Goal: Task Accomplishment & Management: Manage account settings

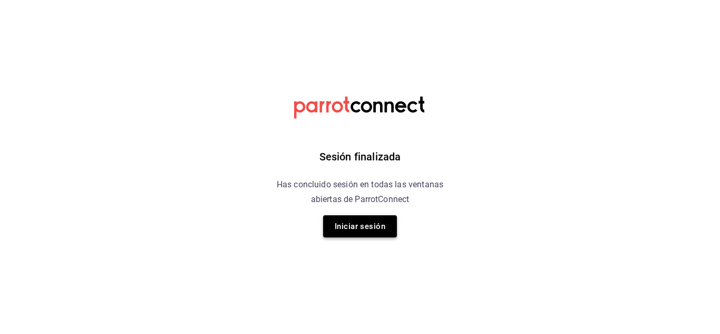
click at [358, 228] on button "Iniciar sesión" at bounding box center [360, 226] width 74 height 22
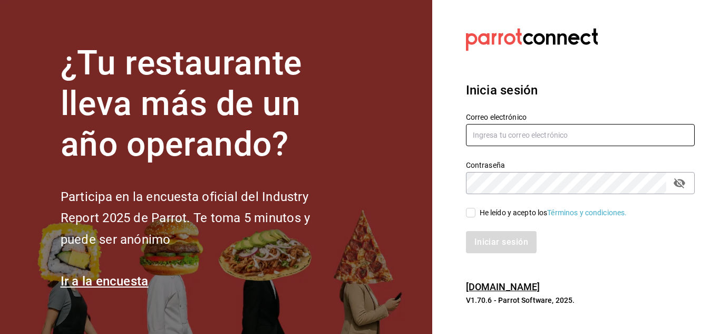
type input "rebeccariera@gmail.com"
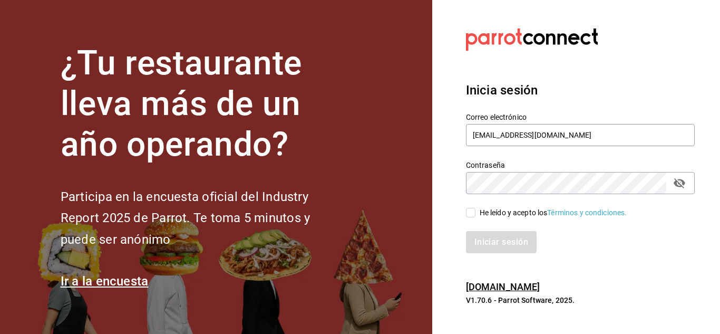
click at [358, 210] on input "He leído y acepto los Términos y condiciones." at bounding box center [470, 212] width 9 height 9
checkbox input "true"
click at [358, 244] on button "Iniciar sesión" at bounding box center [502, 242] width 72 height 22
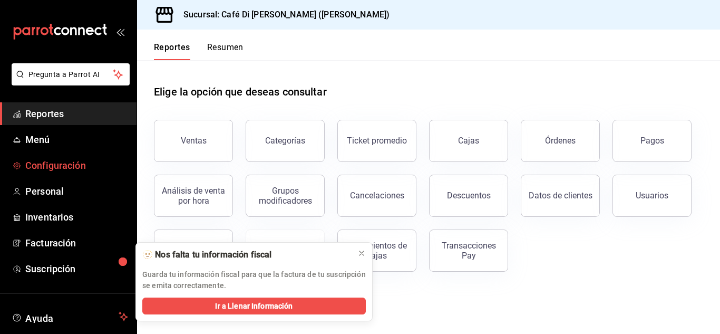
click at [80, 163] on span "Configuración" at bounding box center [76, 165] width 103 height 14
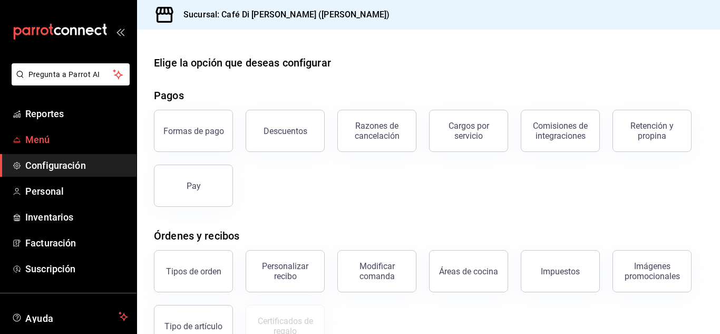
click at [46, 132] on span "Menú" at bounding box center [76, 139] width 103 height 14
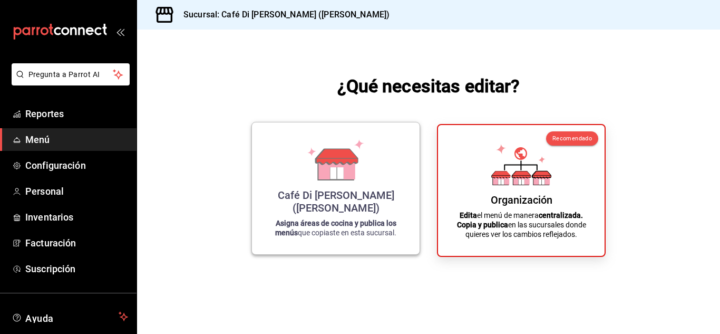
click at [351, 179] on icon at bounding box center [336, 167] width 36 height 23
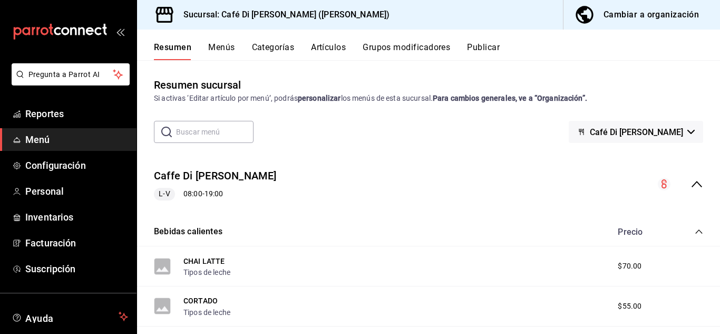
click at [212, 52] on button "Menús" at bounding box center [221, 51] width 26 height 18
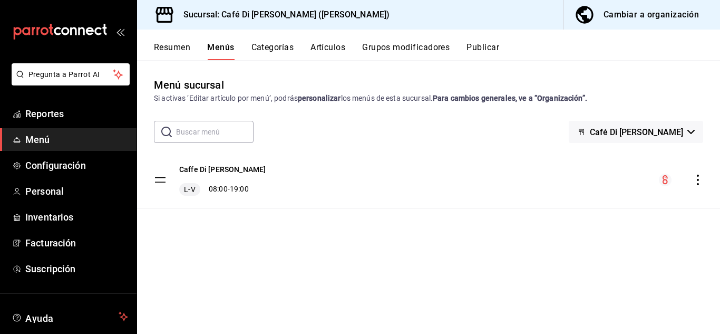
click at [283, 46] on button "Categorías" at bounding box center [272, 51] width 43 height 18
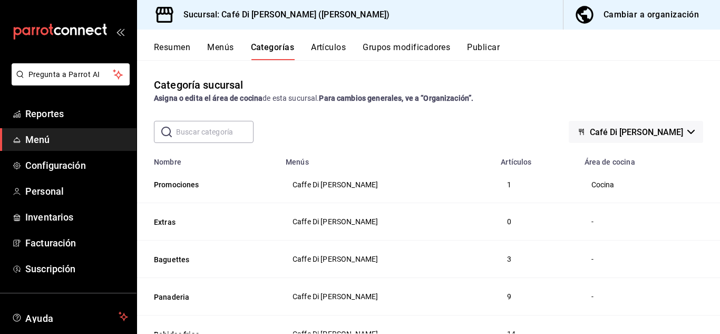
click at [641, 21] on div "Cambiar a organización" at bounding box center [650, 14] width 95 height 15
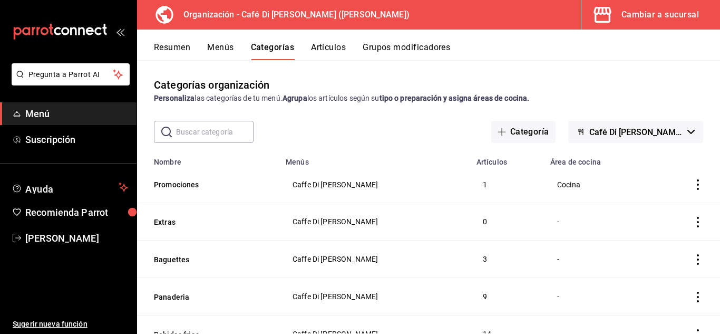
click at [615, 24] on span "button" at bounding box center [604, 14] width 25 height 21
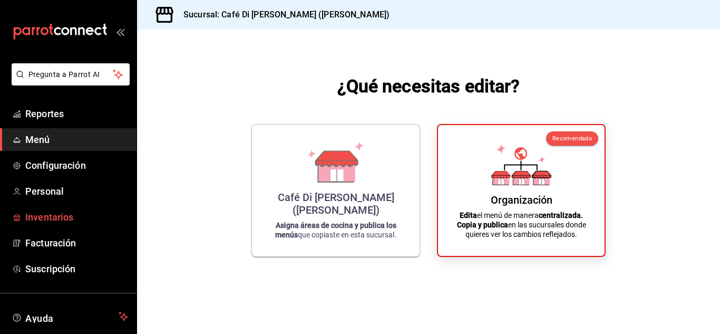
click at [56, 216] on span "Inventarios" at bounding box center [76, 217] width 103 height 14
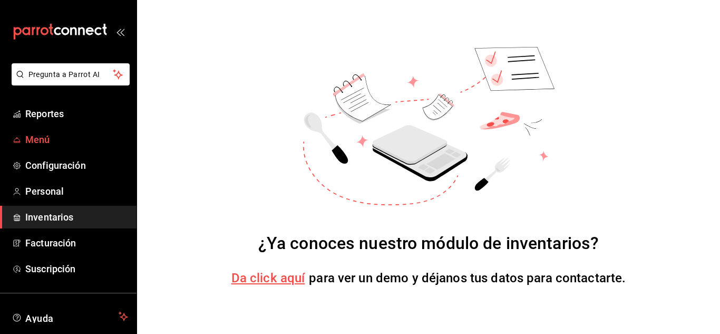
click at [50, 139] on span "Menú" at bounding box center [76, 139] width 103 height 14
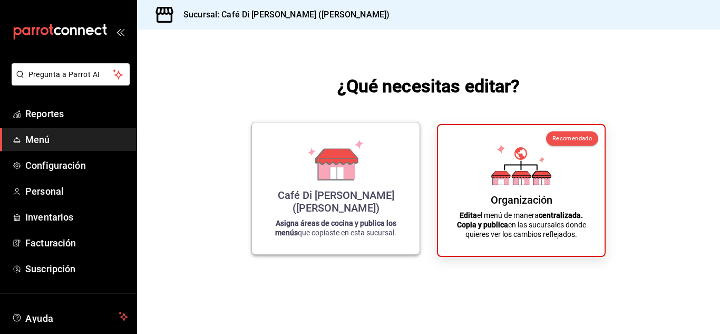
click at [388, 165] on div "Café Di [PERSON_NAME] ([PERSON_NAME]) Asigna áreas de cocina y publica los menú…" at bounding box center [335, 188] width 142 height 115
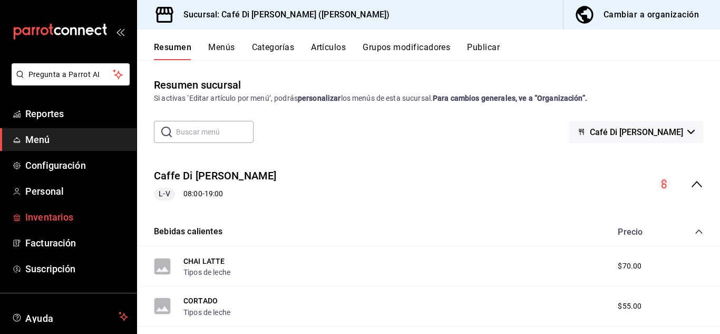
click at [66, 219] on span "Inventarios" at bounding box center [76, 217] width 103 height 14
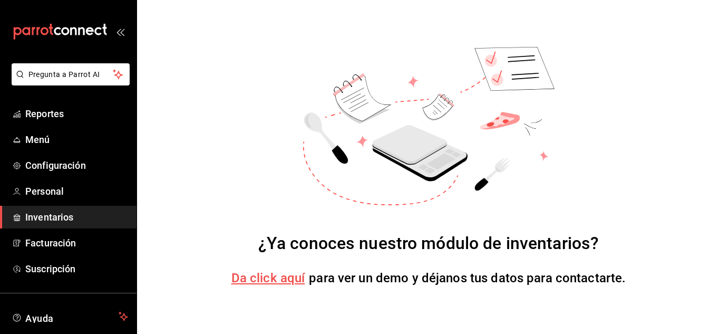
click at [250, 272] on span "Da click aquí" at bounding box center [268, 277] width 74 height 15
click at [43, 139] on span "Menú" at bounding box center [76, 139] width 103 height 14
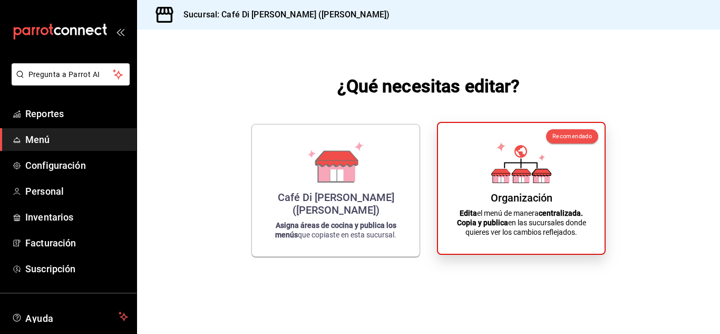
click at [471, 185] on div "Organización Edita el menú de manera centralizada. Copia y publica en las sucur…" at bounding box center [520, 188] width 141 height 114
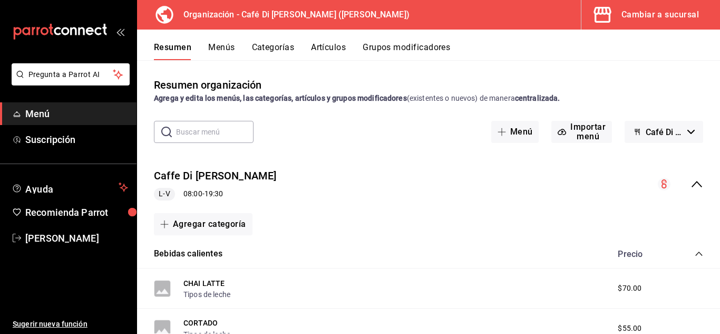
click at [664, 14] on div "Cambiar a sucursal" at bounding box center [659, 14] width 77 height 15
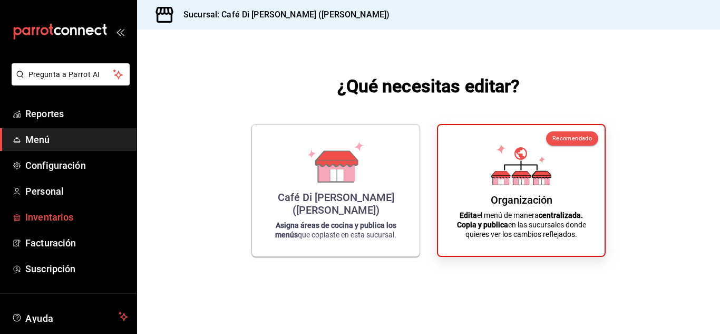
click at [63, 215] on span "Inventarios" at bounding box center [76, 217] width 103 height 14
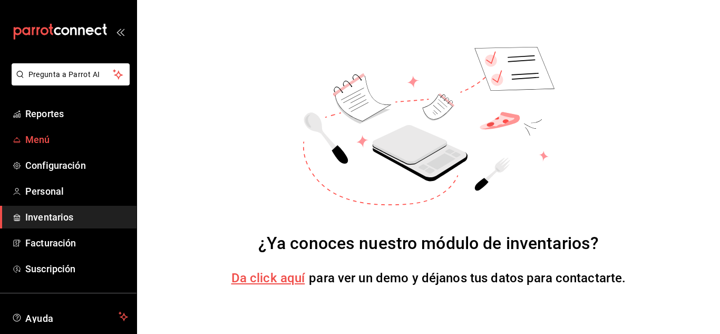
click at [40, 142] on span "Menú" at bounding box center [76, 139] width 103 height 14
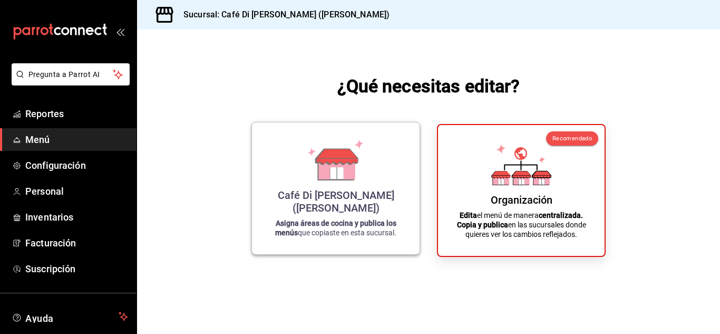
click at [347, 164] on icon at bounding box center [337, 156] width 42 height 15
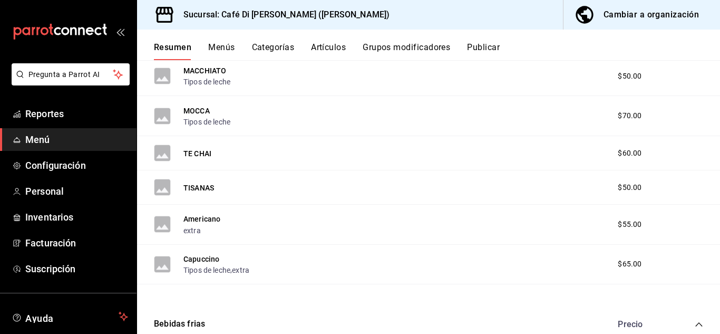
scroll to position [424, 0]
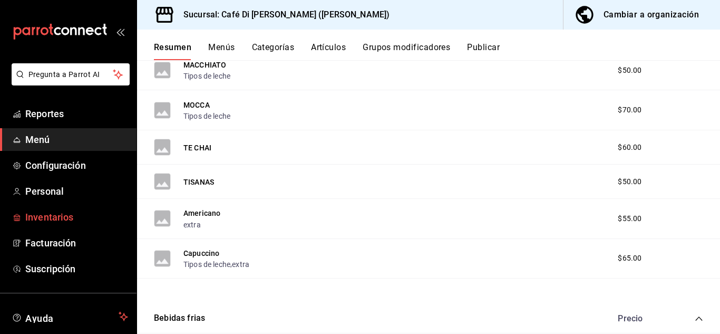
click at [60, 221] on span "Inventarios" at bounding box center [76, 217] width 103 height 14
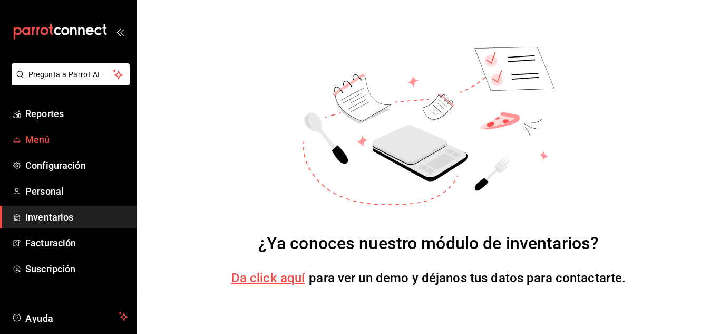
click at [36, 140] on span "Menú" at bounding box center [76, 139] width 103 height 14
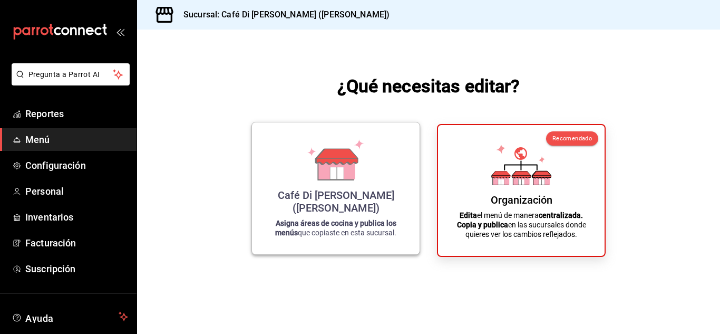
click at [346, 164] on icon at bounding box center [337, 156] width 42 height 15
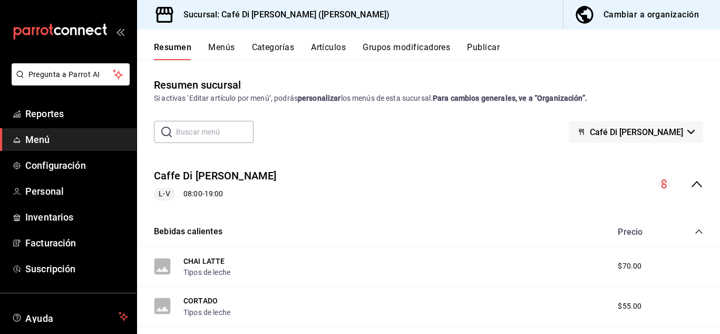
click at [679, 12] on div "Cambiar a organización" at bounding box center [650, 14] width 95 height 15
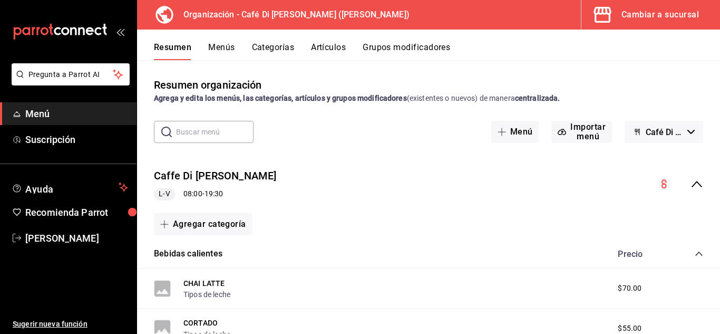
click at [679, 18] on div "Cambiar a sucursal" at bounding box center [659, 14] width 77 height 15
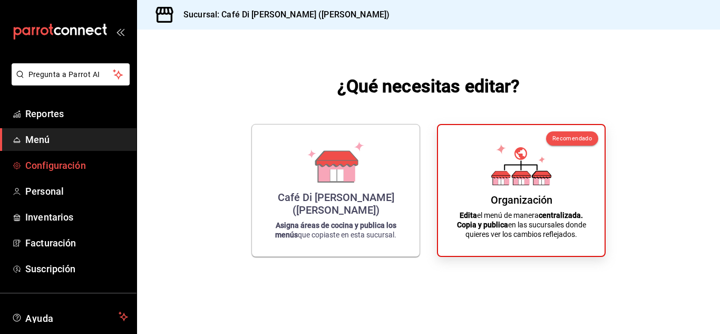
click at [58, 170] on span "Configuración" at bounding box center [76, 165] width 103 height 14
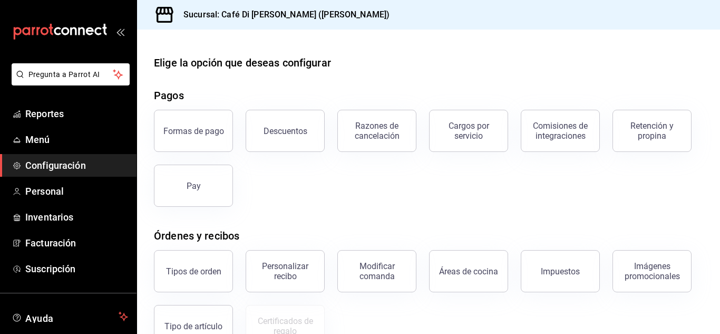
click at [325, 129] on div "Razones de cancelación" at bounding box center [371, 124] width 92 height 55
click at [310, 132] on button "Descuentos" at bounding box center [285, 131] width 79 height 42
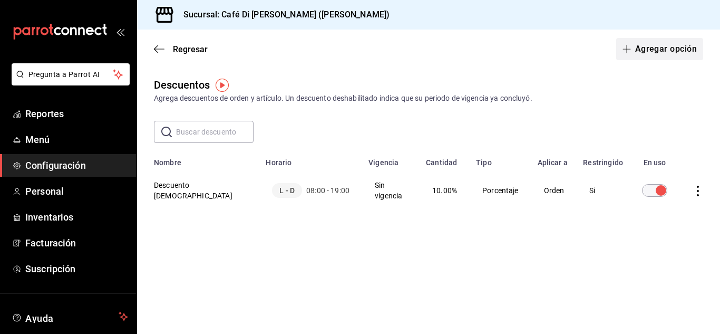
click at [655, 49] on button "Agregar opción" at bounding box center [659, 49] width 87 height 22
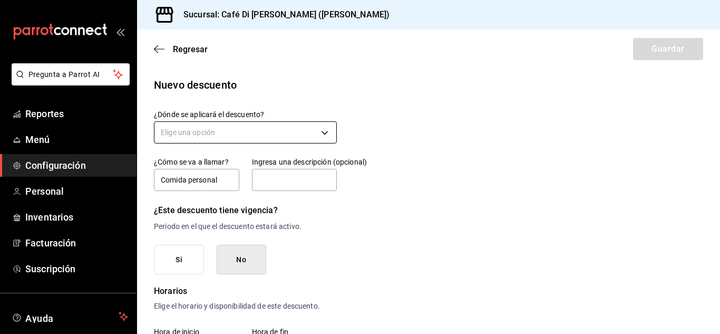
type input "Comida personal"
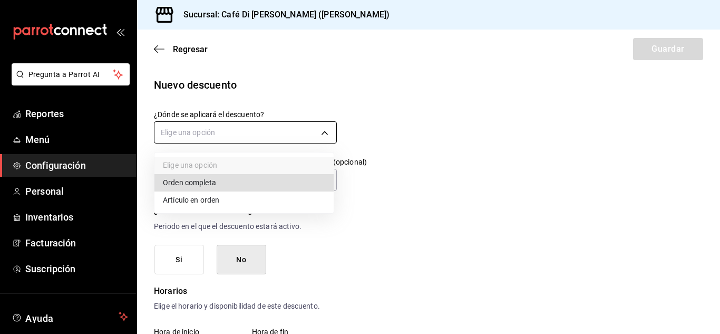
click at [322, 125] on body "Pregunta a Parrot AI Reportes Menú Configuración Personal Inventarios Facturaci…" at bounding box center [360, 167] width 720 height 334
click at [253, 182] on li "Orden completa" at bounding box center [243, 182] width 179 height 17
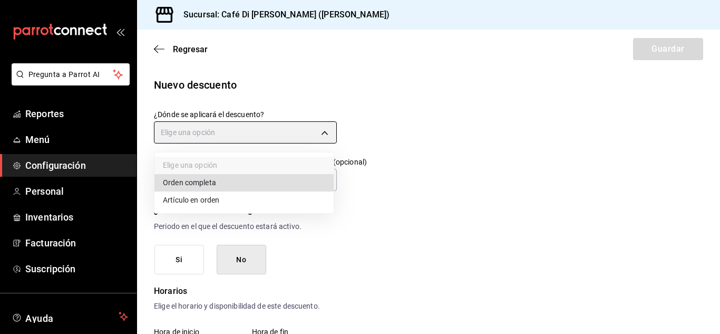
type input "ORDER"
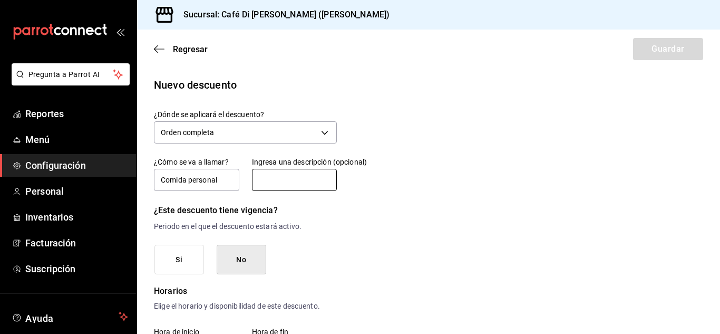
click at [297, 179] on input "text" at bounding box center [294, 180] width 85 height 22
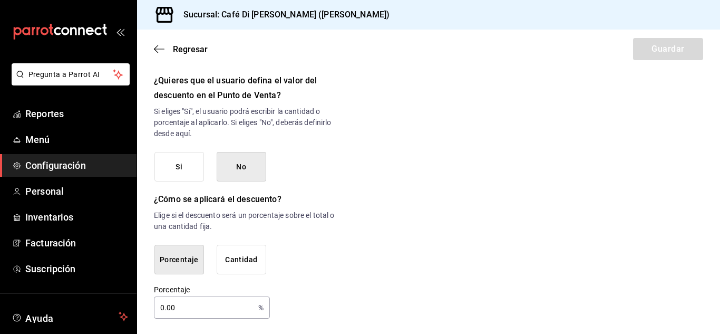
scroll to position [569, 0]
click at [232, 308] on input "0.00" at bounding box center [204, 305] width 100 height 21
type input "0"
click at [282, 299] on div "Porcentaje 100 % Porcentaje" at bounding box center [245, 300] width 183 height 34
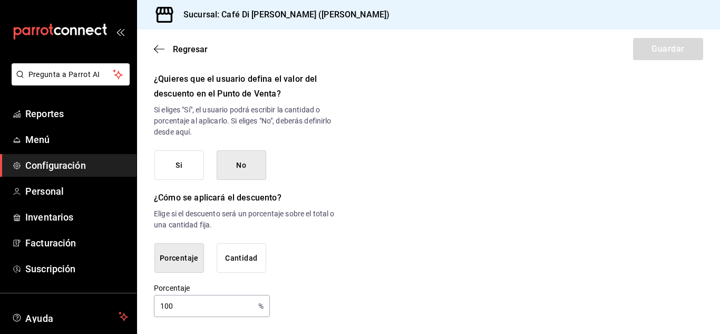
click at [180, 311] on input "100" at bounding box center [204, 305] width 100 height 21
type input "1"
click at [230, 245] on button "Cantidad" at bounding box center [242, 258] width 50 height 30
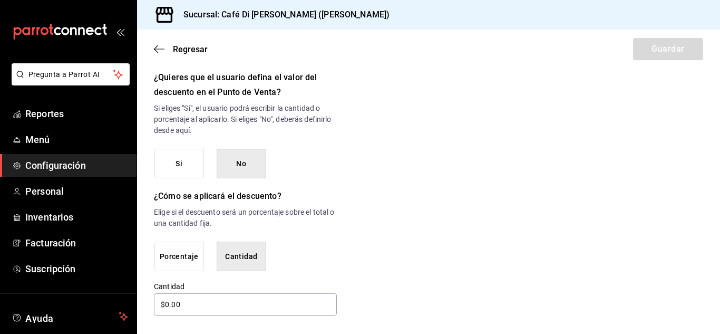
click at [181, 259] on button "Porcentaje" at bounding box center [179, 256] width 50 height 30
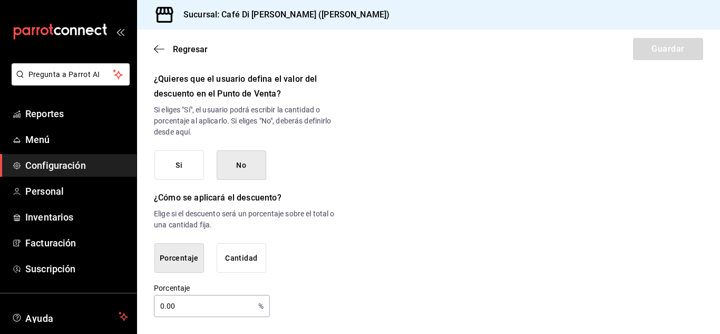
click at [160, 308] on input "0.00" at bounding box center [204, 305] width 100 height 21
click at [164, 306] on input "0.00" at bounding box center [204, 305] width 100 height 21
click at [259, 252] on button "Cantidad" at bounding box center [242, 258] width 50 height 30
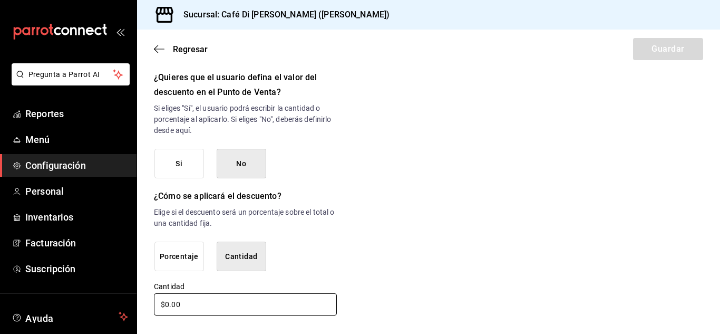
click at [206, 312] on input "$0.00" at bounding box center [245, 304] width 183 height 22
type input "$0.00"
type input "$100.00"
click at [330, 260] on div "Porcentaje Cantidad" at bounding box center [245, 256] width 183 height 30
click at [178, 257] on button "Porcentaje" at bounding box center [179, 256] width 50 height 30
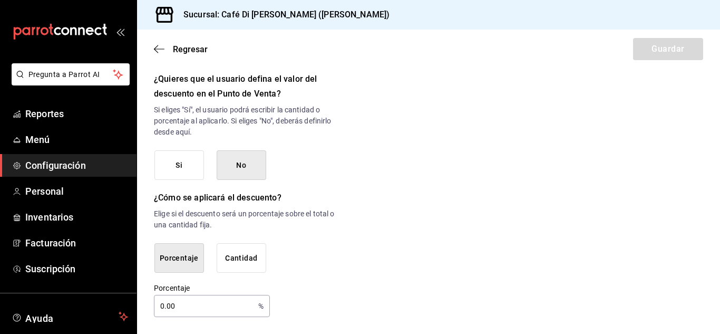
click at [179, 304] on input "0.00" at bounding box center [204, 305] width 100 height 21
type input "0"
click at [220, 295] on input "100" at bounding box center [204, 305] width 100 height 21
type input "100"
click at [189, 175] on button "Si" at bounding box center [179, 165] width 50 height 30
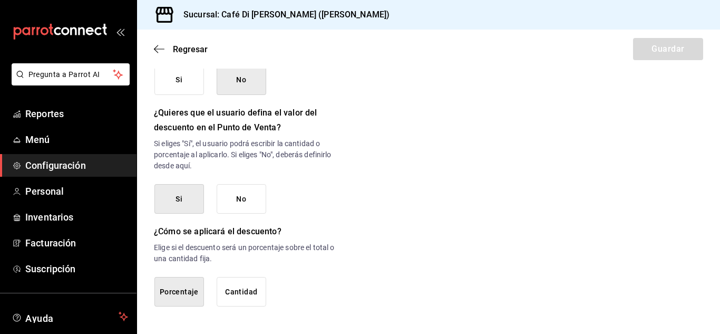
scroll to position [535, 0]
click at [258, 198] on button "No" at bounding box center [242, 199] width 50 height 30
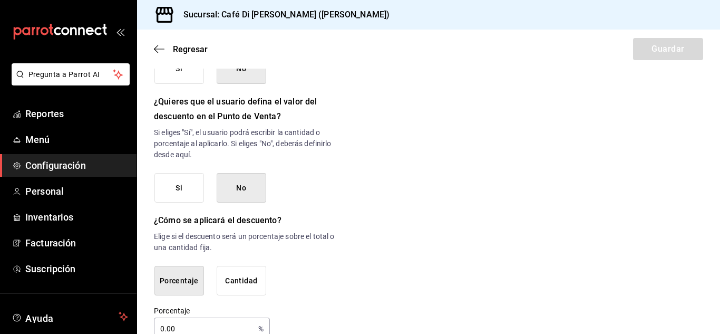
scroll to position [569, 0]
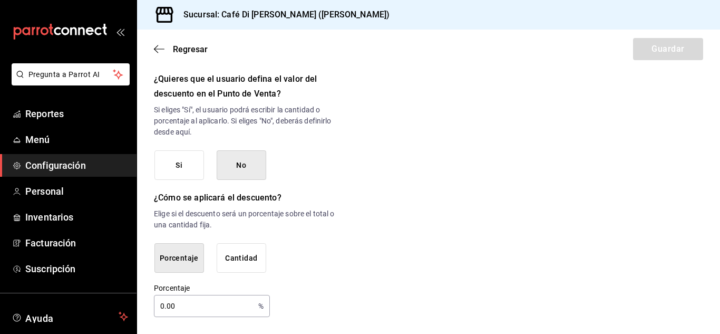
click at [163, 306] on input "0.00" at bounding box center [204, 305] width 100 height 21
click at [175, 305] on input "00." at bounding box center [204, 305] width 100 height 21
type input "0"
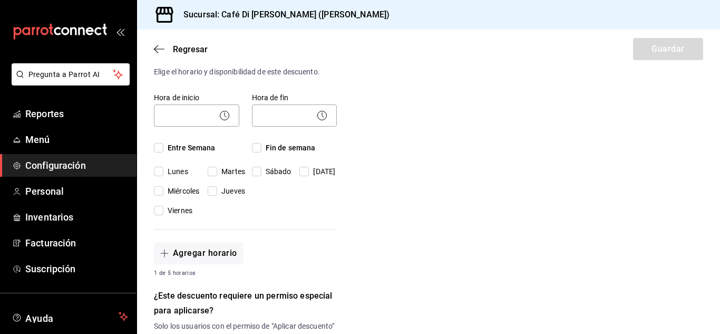
type input "100"
click at [159, 148] on input "Entre Semana" at bounding box center [158, 147] width 9 height 9
checkbox input "true"
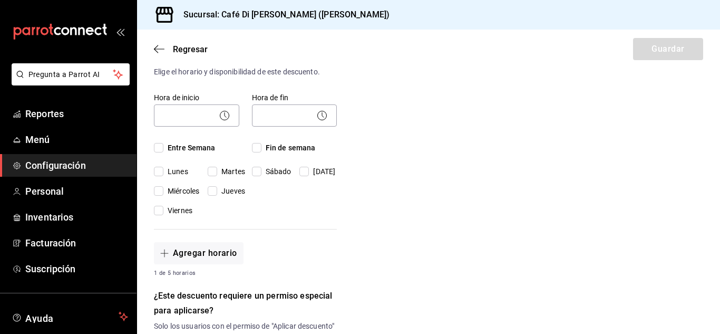
checkbox input "true"
click at [159, 148] on input "Entre Semana" at bounding box center [158, 147] width 9 height 9
checkbox input "false"
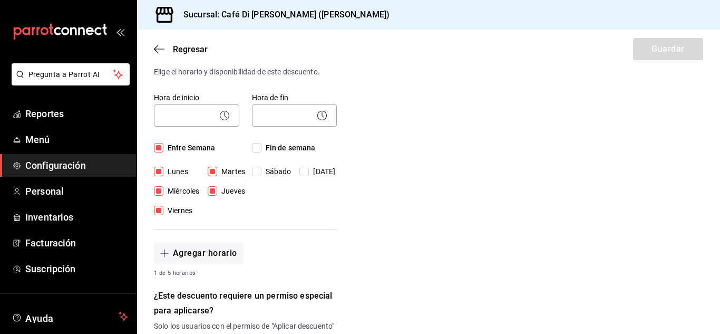
checkbox input "false"
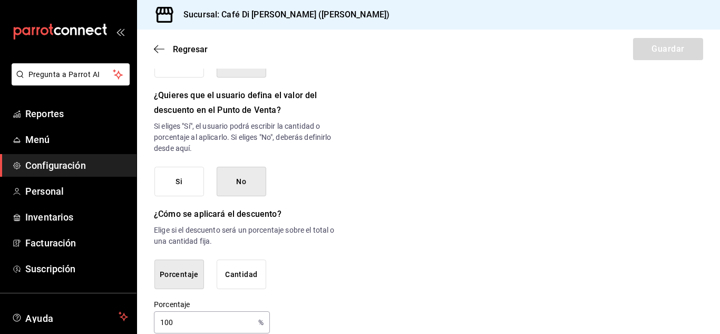
scroll to position [569, 0]
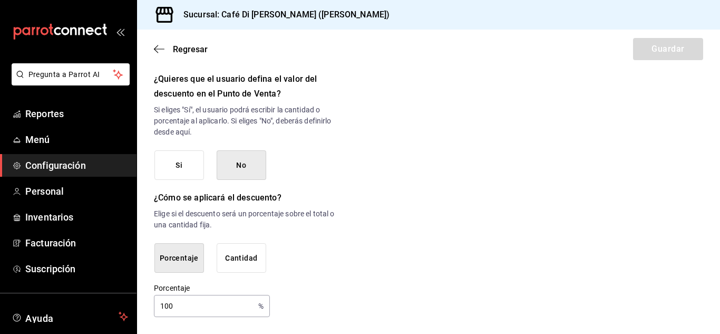
click at [210, 303] on input "100" at bounding box center [204, 305] width 100 height 21
type input "1"
click at [317, 256] on div "Porcentaje Cantidad" at bounding box center [245, 258] width 183 height 30
click at [249, 258] on button "Cantidad" at bounding box center [242, 258] width 50 height 30
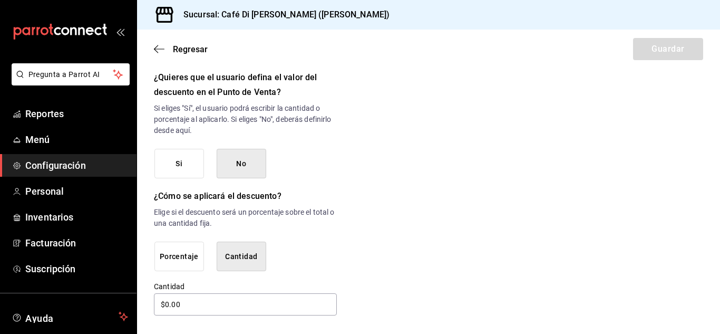
click at [171, 260] on button "Porcentaje" at bounding box center [179, 256] width 50 height 30
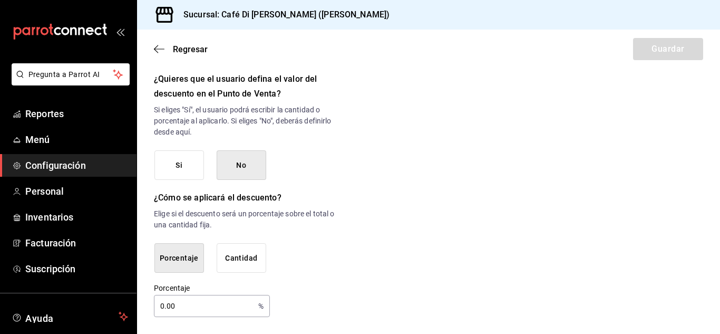
click at [161, 306] on input "0.00" at bounding box center [204, 305] width 100 height 21
click at [176, 310] on input "0.00" at bounding box center [204, 305] width 100 height 21
click at [247, 245] on button "Cantidad" at bounding box center [242, 258] width 50 height 30
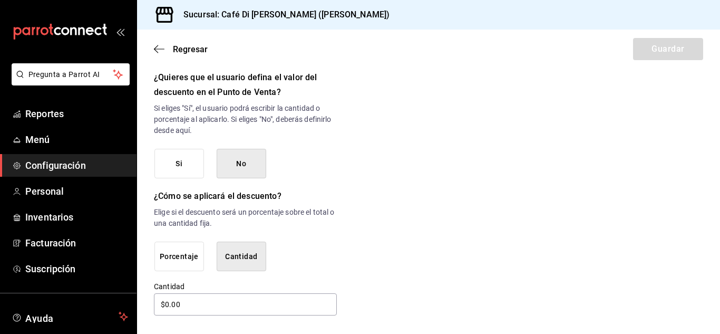
click at [180, 264] on button "Porcentaje" at bounding box center [179, 256] width 50 height 30
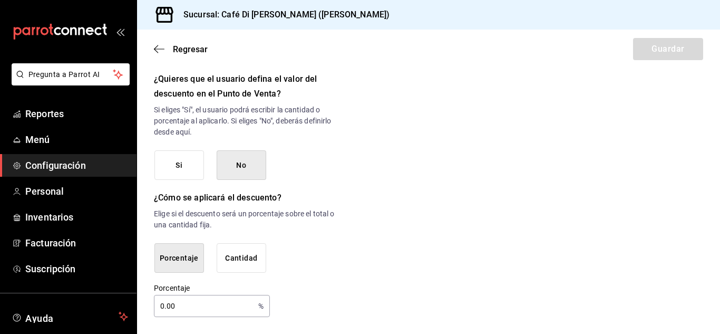
click at [172, 305] on input "0.00" at bounding box center [204, 305] width 100 height 21
click at [176, 305] on input "0.00" at bounding box center [204, 305] width 100 height 21
type input "0"
click at [168, 306] on input "100" at bounding box center [204, 305] width 100 height 21
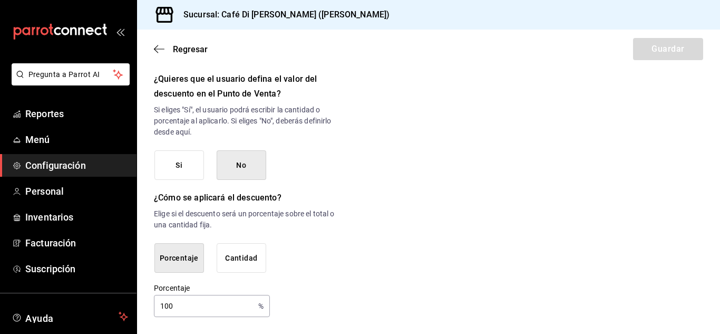
click at [182, 305] on input "100" at bounding box center [204, 305] width 100 height 21
type input "1"
drag, startPoint x: 202, startPoint y: 317, endPoint x: 198, endPoint y: 310, distance: 8.8
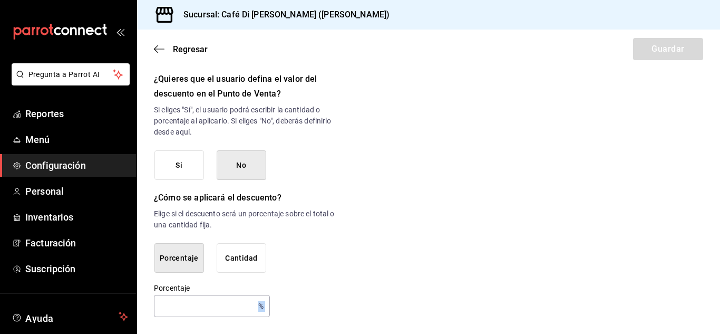
click at [198, 310] on input "text" at bounding box center [204, 305] width 100 height 21
click at [230, 304] on input "20" at bounding box center [204, 305] width 100 height 21
type input "2"
type input "1"
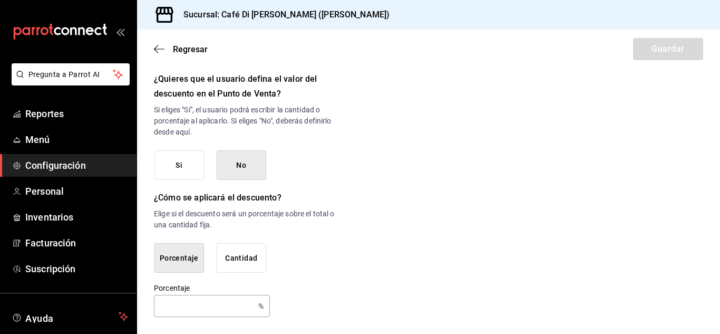
click at [309, 252] on div "Porcentaje Cantidad" at bounding box center [245, 258] width 183 height 30
drag, startPoint x: 244, startPoint y: 299, endPoint x: 256, endPoint y: 308, distance: 15.0
click at [256, 308] on div "% Porcentaje" at bounding box center [212, 306] width 116 height 22
click at [199, 266] on button "Porcentaje" at bounding box center [179, 258] width 50 height 30
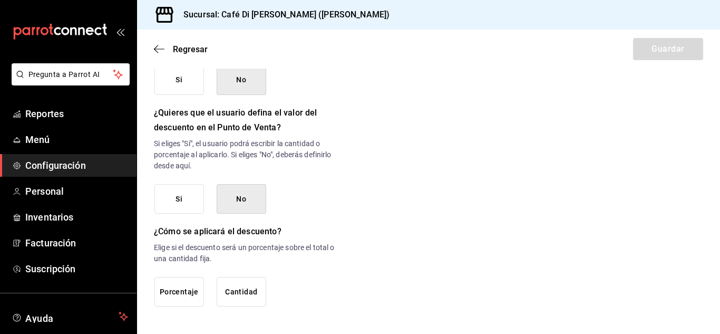
click at [190, 295] on button "Porcentaje" at bounding box center [179, 292] width 50 height 30
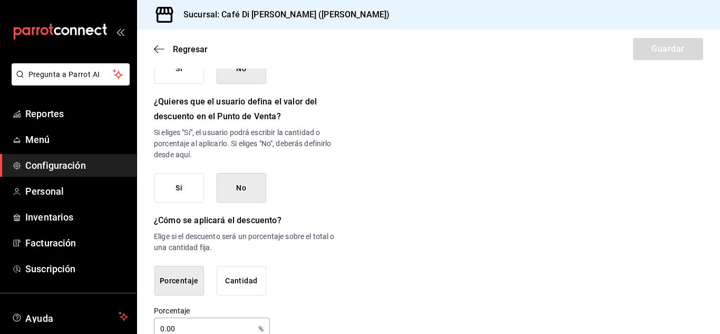
scroll to position [569, 0]
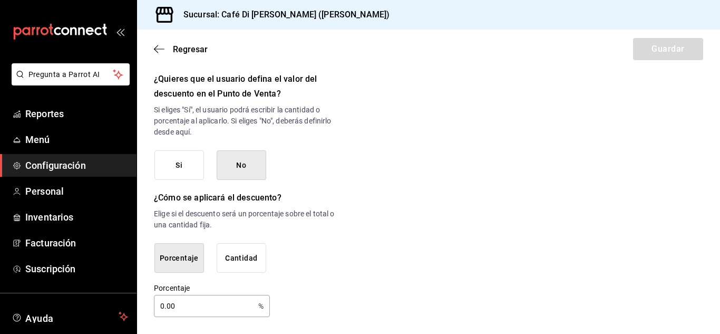
click at [163, 305] on input "0.00" at bounding box center [204, 305] width 100 height 21
click at [269, 306] on div "Porcentaje 99 % Porcentaje" at bounding box center [245, 300] width 183 height 34
click at [234, 306] on input "99" at bounding box center [204, 305] width 100 height 21
click at [234, 300] on input "99" at bounding box center [204, 305] width 100 height 21
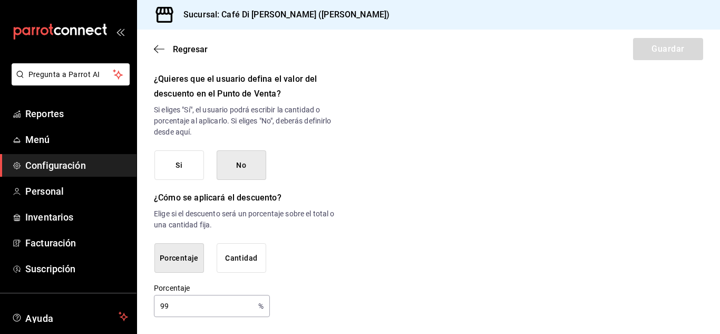
type input "9"
click at [651, 43] on div "Regresar Guardar" at bounding box center [428, 49] width 583 height 39
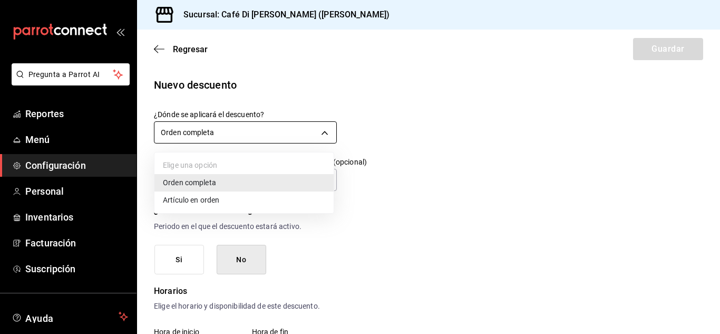
click at [222, 138] on body "Pregunta a Parrot AI Reportes Menú Configuración Personal Inventarios Facturaci…" at bounding box center [360, 167] width 720 height 334
click at [217, 176] on li "Orden completa" at bounding box center [243, 182] width 179 height 17
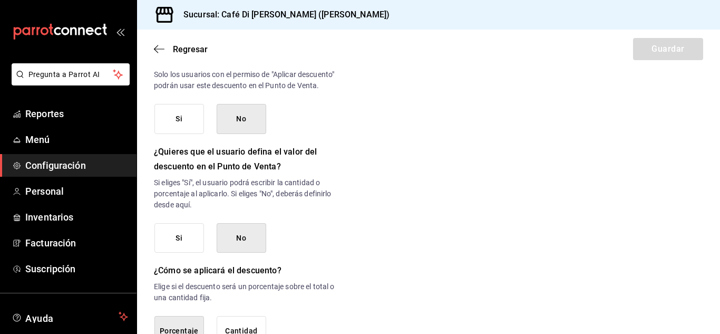
scroll to position [569, 0]
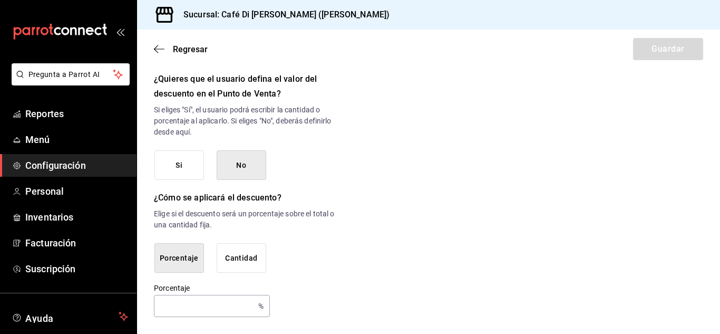
click at [217, 308] on input "text" at bounding box center [204, 305] width 100 height 21
type input "1"
type input "100"
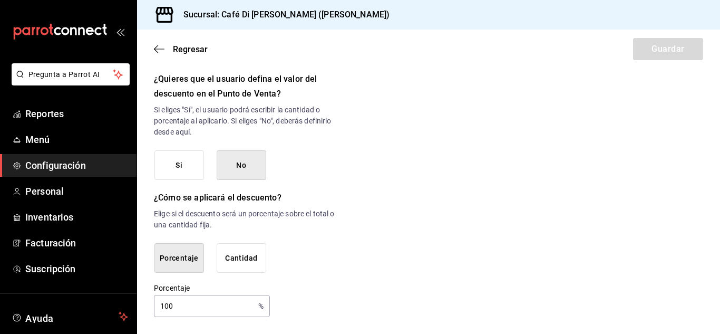
click at [176, 171] on button "Si" at bounding box center [179, 165] width 50 height 30
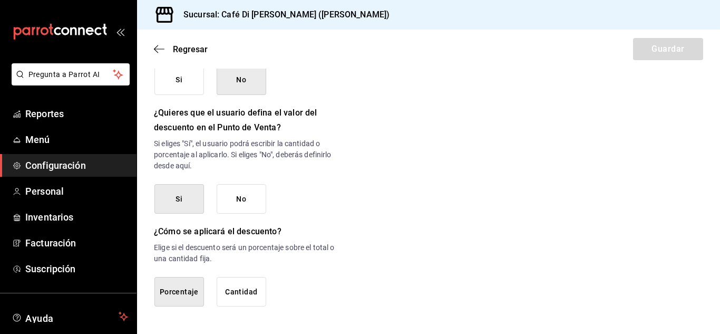
click at [191, 196] on button "Si" at bounding box center [179, 199] width 50 height 30
click at [175, 210] on button "Si" at bounding box center [179, 199] width 50 height 30
click at [266, 201] on div "Si No" at bounding box center [245, 199] width 183 height 30
click at [247, 204] on button "No" at bounding box center [242, 199] width 50 height 30
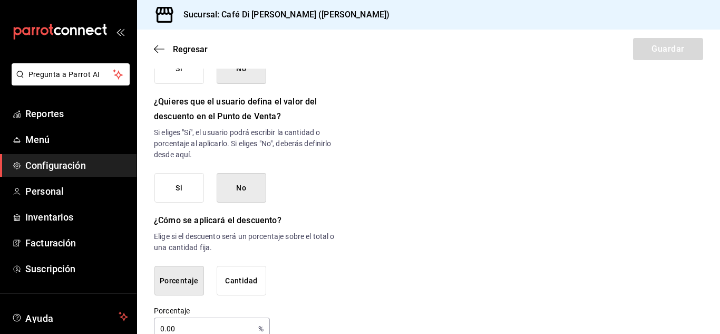
scroll to position [569, 0]
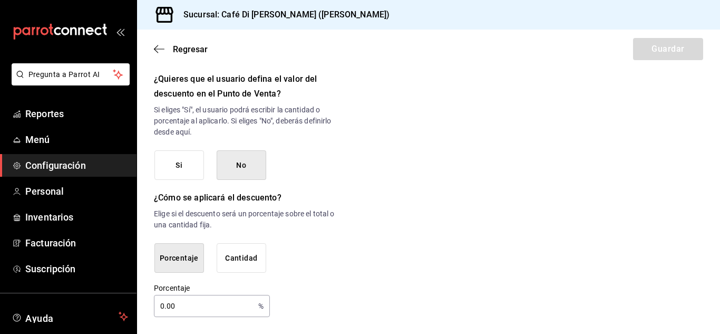
click at [221, 310] on input "0.00" at bounding box center [204, 305] width 100 height 21
type input "0"
type input "1"
type input "100"
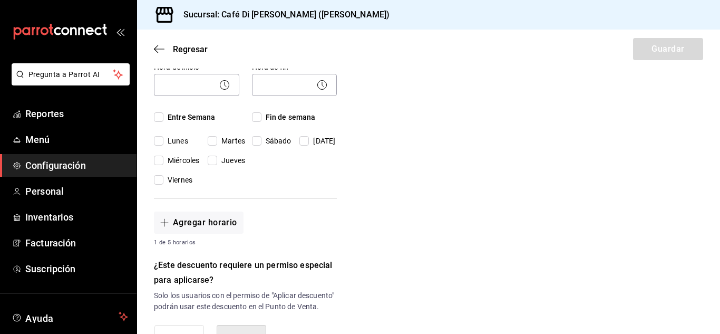
scroll to position [0, 0]
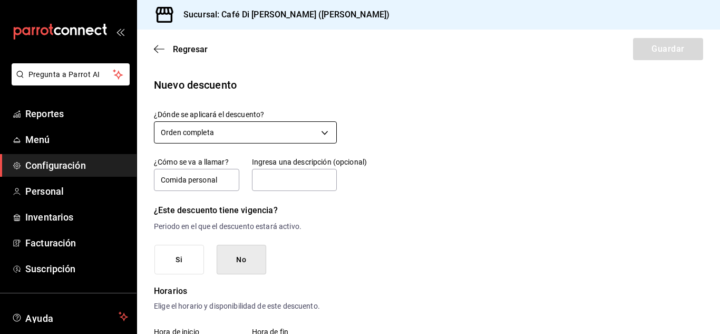
click at [331, 133] on body "Pregunta a Parrot AI Reportes Menú Configuración Personal Inventarios Facturaci…" at bounding box center [360, 167] width 720 height 334
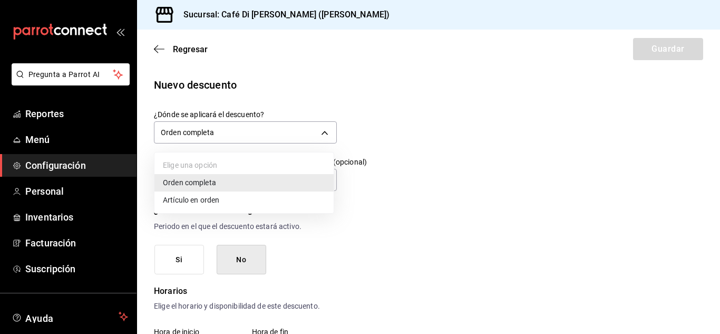
click at [201, 200] on li "Artículo en orden" at bounding box center [243, 199] width 179 height 17
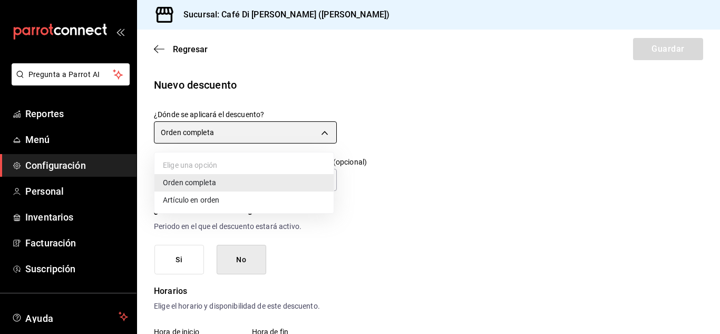
type input "ORDER_ITEM"
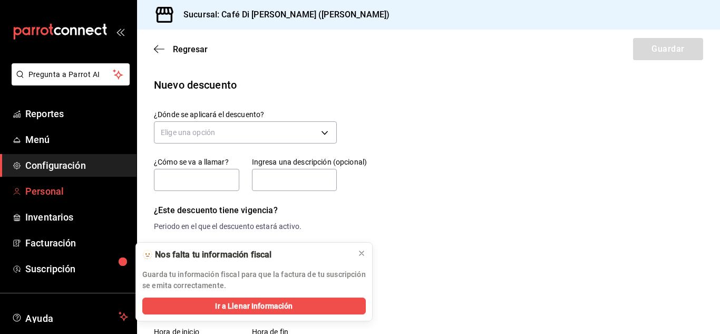
click at [42, 191] on span "Personal" at bounding box center [76, 191] width 103 height 14
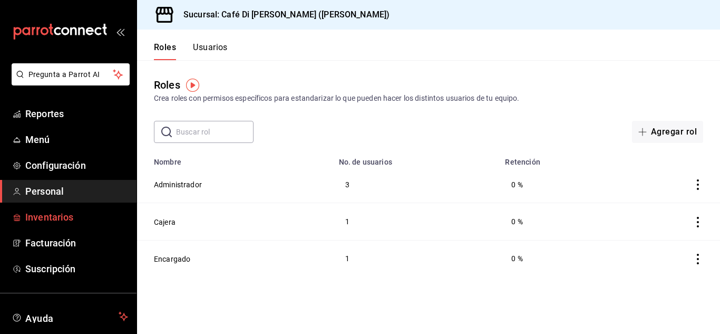
click at [64, 220] on span "Inventarios" at bounding box center [76, 217] width 103 height 14
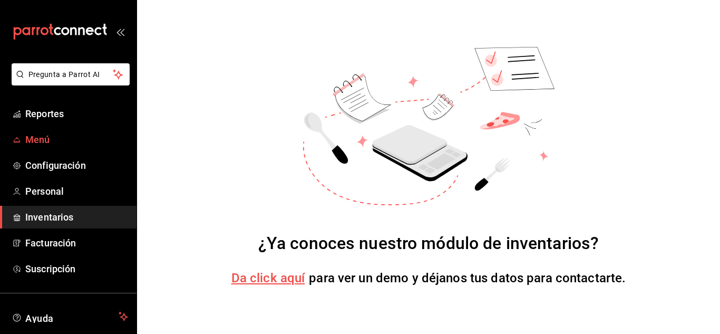
click at [54, 136] on span "Menú" at bounding box center [76, 139] width 103 height 14
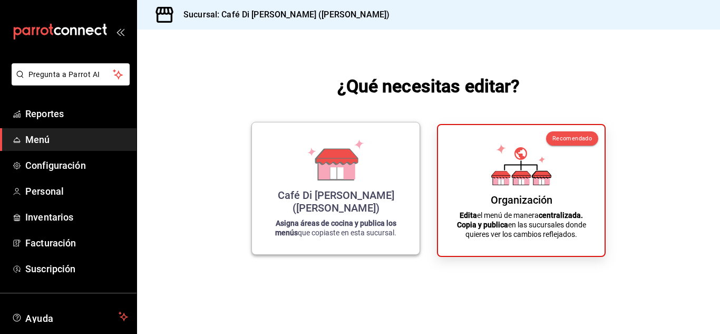
click at [411, 183] on div "Café Di [PERSON_NAME] ([PERSON_NAME]) Asigna áreas de cocina y publica los menú…" at bounding box center [335, 188] width 169 height 133
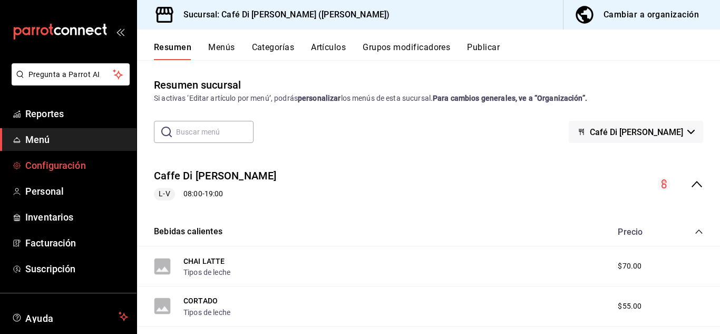
click at [52, 166] on span "Configuración" at bounding box center [76, 165] width 103 height 14
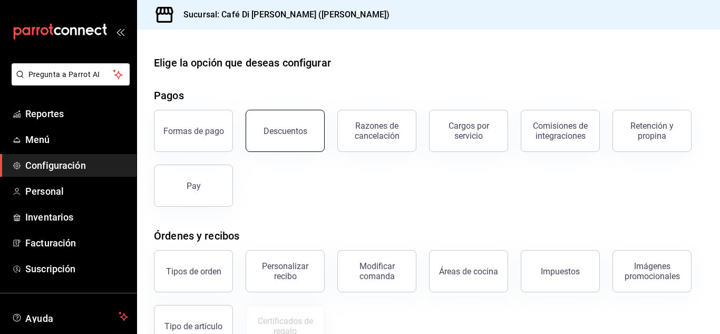
click at [274, 143] on button "Descuentos" at bounding box center [285, 131] width 79 height 42
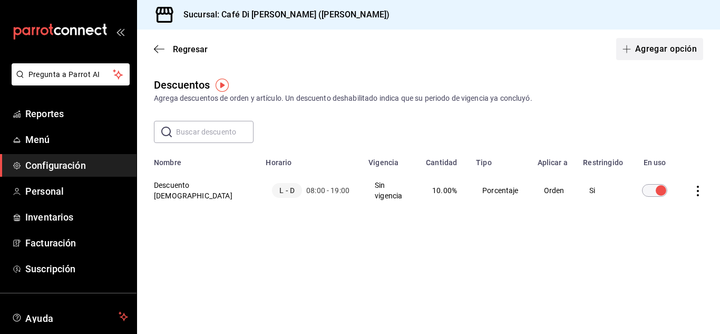
click at [670, 50] on button "Agregar opción" at bounding box center [659, 49] width 87 height 22
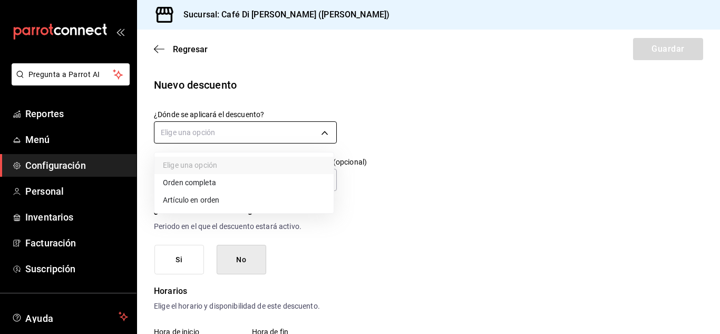
click at [229, 125] on body "Pregunta a Parrot AI Reportes Menú Configuración Personal Inventarios Facturaci…" at bounding box center [360, 167] width 720 height 334
click at [206, 187] on li "Orden completa" at bounding box center [243, 182] width 179 height 17
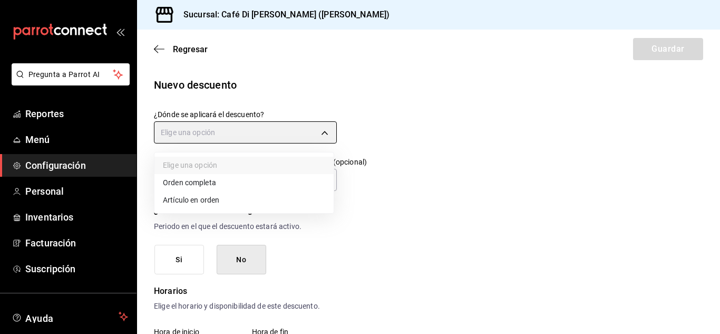
type input "ORDER"
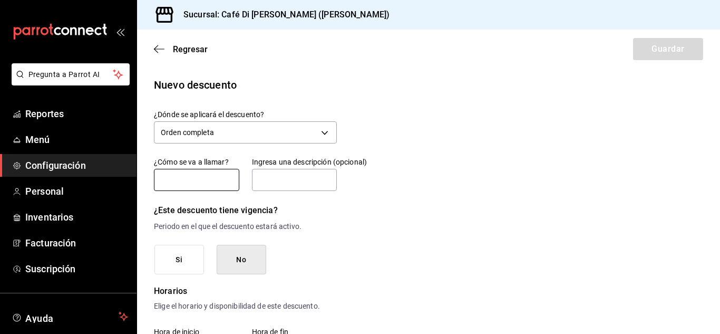
click at [198, 182] on input "text" at bounding box center [196, 180] width 85 height 22
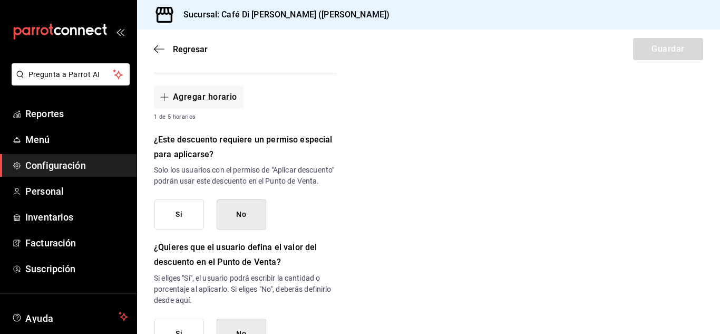
scroll to position [424, 0]
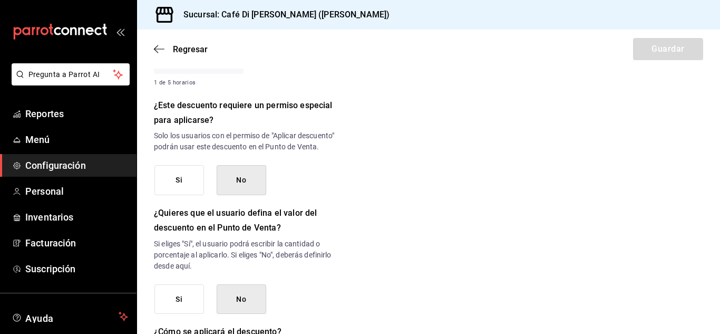
type input "Comida personal"
drag, startPoint x: 709, startPoint y: 260, endPoint x: 719, endPoint y: 256, distance: 10.9
click at [719, 256] on div "Regresar Guardar Nuevo descuento ¿Dónde se aplicará el descuento? Orden complet…" at bounding box center [428, 182] width 583 height 304
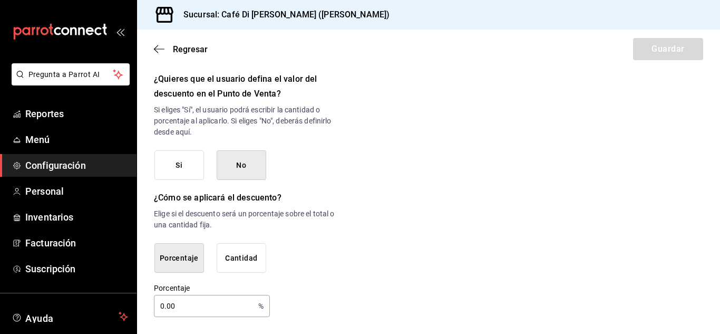
click at [213, 299] on input "0.00" at bounding box center [204, 305] width 100 height 21
type input "0"
type input "100"
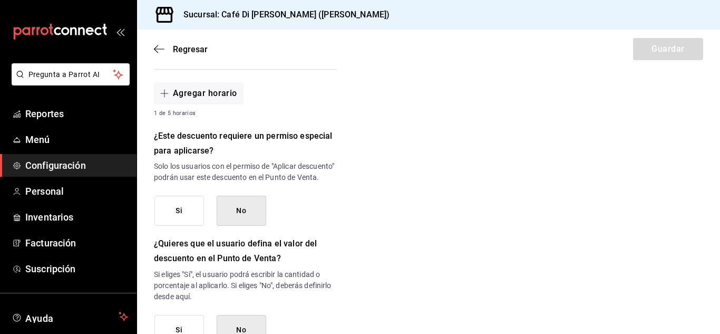
scroll to position [403, 0]
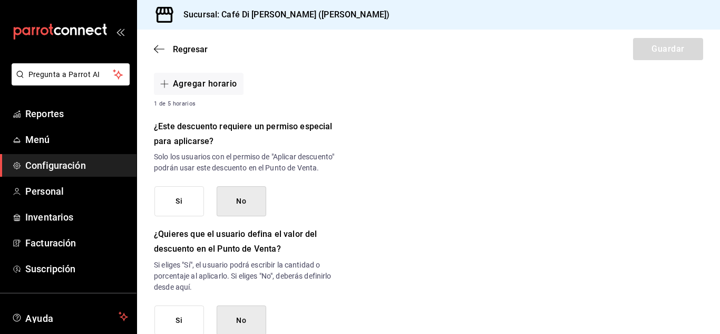
click at [194, 213] on button "Si" at bounding box center [179, 201] width 50 height 30
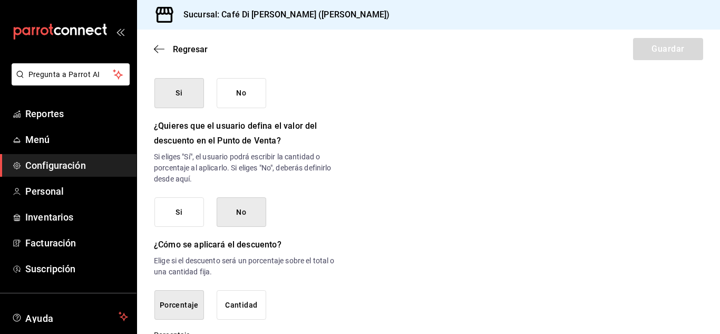
scroll to position [569, 0]
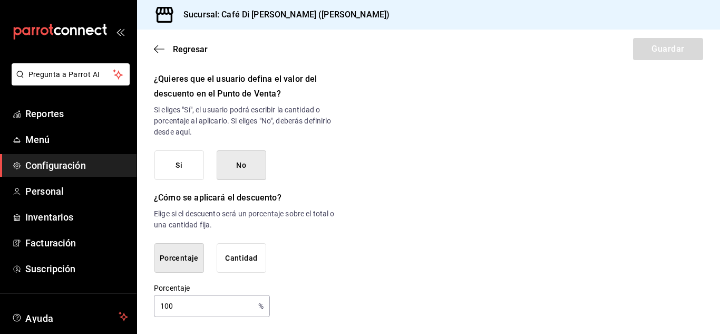
click at [635, 52] on div "Regresar Guardar" at bounding box center [428, 49] width 583 height 39
click at [56, 140] on span "Menú" at bounding box center [76, 139] width 103 height 14
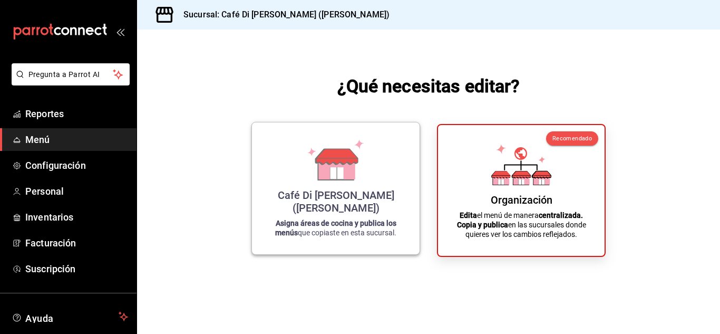
click at [368, 181] on div "Café Di [PERSON_NAME] ([PERSON_NAME]) Asigna áreas de cocina y publica los menú…" at bounding box center [335, 188] width 142 height 115
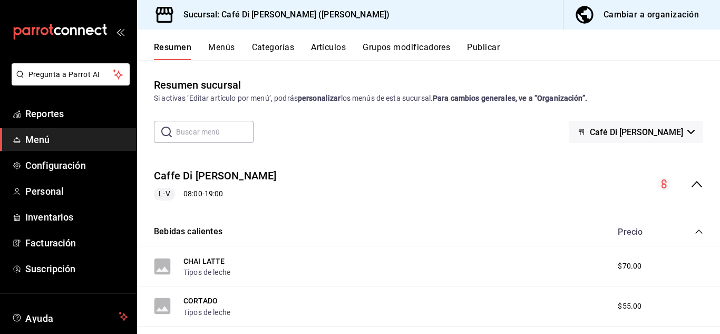
click at [629, 10] on div "Cambiar a organización" at bounding box center [650, 14] width 95 height 15
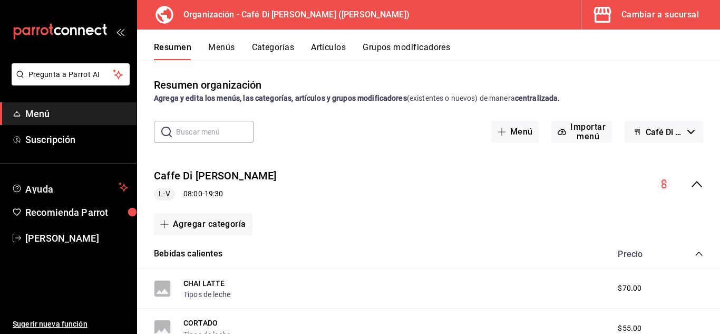
click at [622, 16] on div "Cambiar a sucursal" at bounding box center [659, 14] width 77 height 15
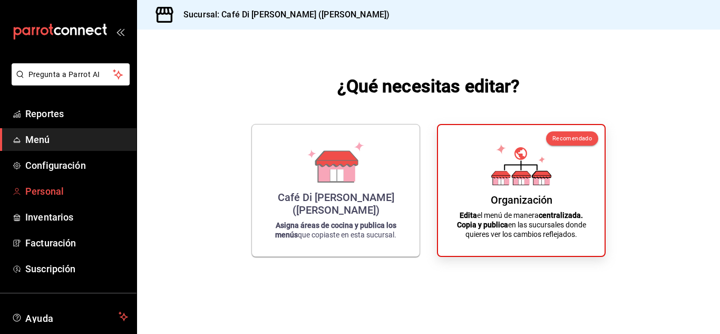
click at [50, 191] on span "Personal" at bounding box center [76, 191] width 103 height 14
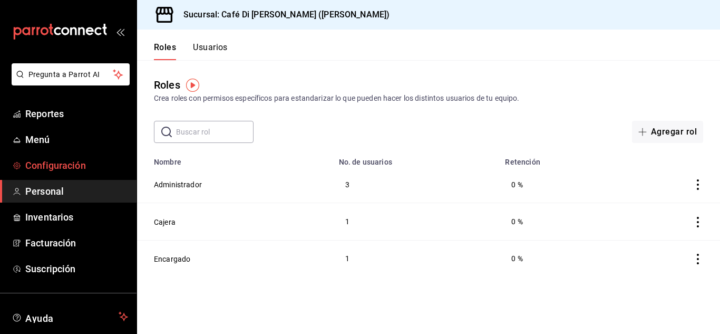
click at [50, 170] on span "Configuración" at bounding box center [76, 165] width 103 height 14
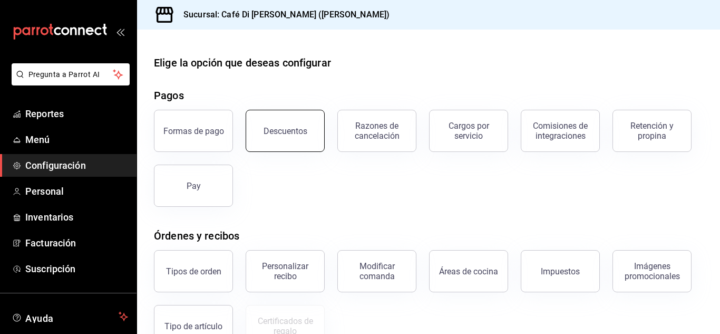
click at [282, 129] on div "Descuentos" at bounding box center [285, 131] width 44 height 10
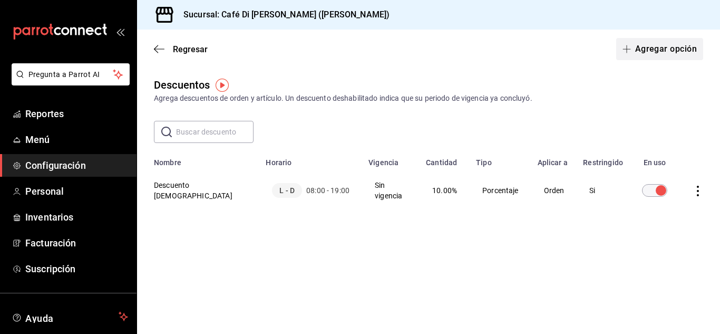
click at [629, 53] on button "Agregar opción" at bounding box center [659, 49] width 87 height 22
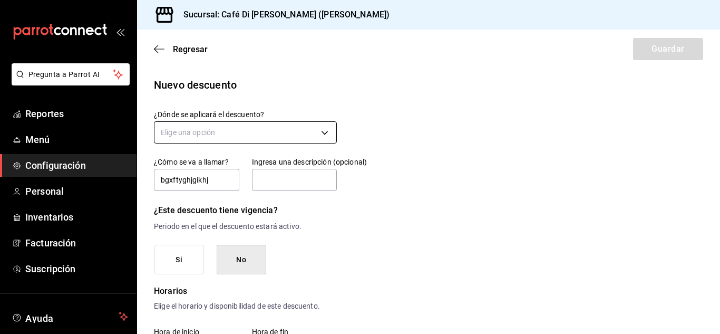
type input "bgxftyghjgikhj"
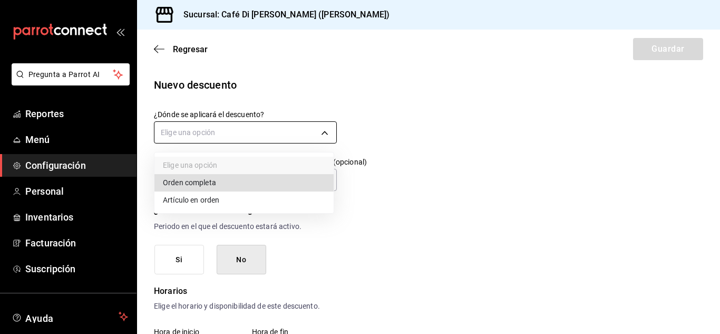
click at [301, 140] on body "Pregunta a Parrot AI Reportes Menú Configuración Personal Inventarios Facturaci…" at bounding box center [360, 167] width 720 height 334
click at [230, 199] on li "Artículo en orden" at bounding box center [243, 199] width 179 height 17
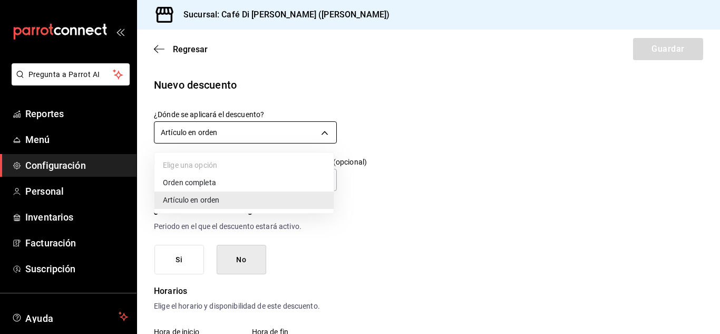
click at [243, 135] on body "Pregunta a Parrot AI Reportes Menú Configuración Personal Inventarios Facturaci…" at bounding box center [360, 167] width 720 height 334
click at [207, 189] on li "Orden completa" at bounding box center [243, 182] width 179 height 17
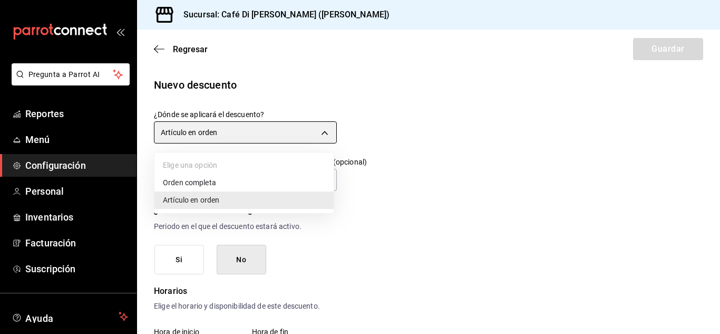
type input "ORDER"
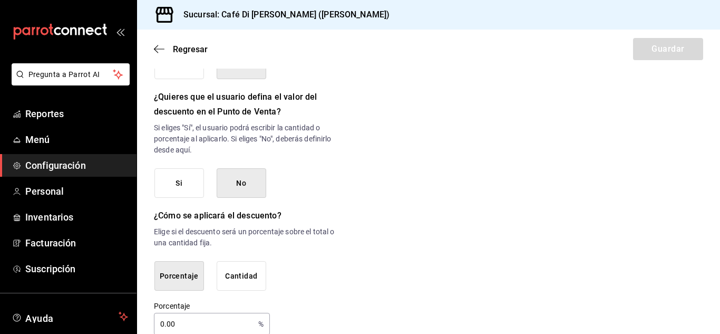
scroll to position [542, 0]
click at [221, 328] on input "0.00" at bounding box center [204, 321] width 100 height 21
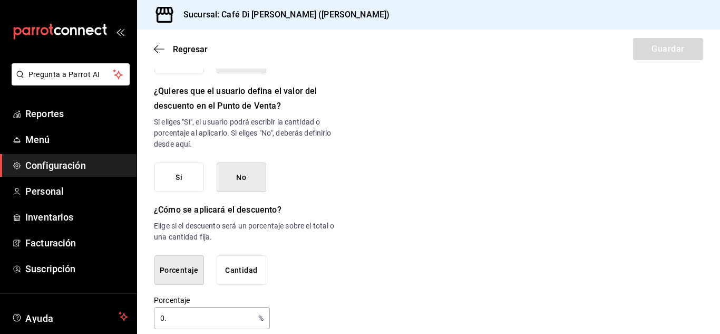
type input "0"
type input "100"
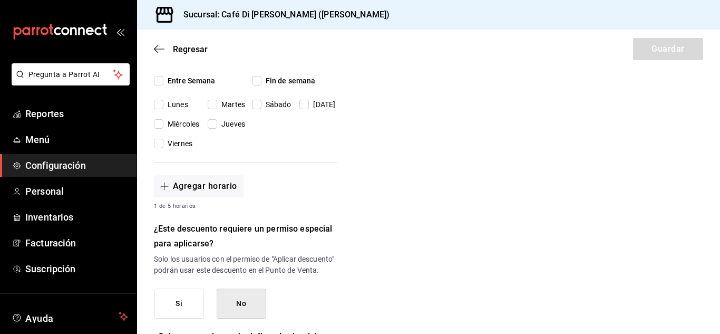
scroll to position [385, 0]
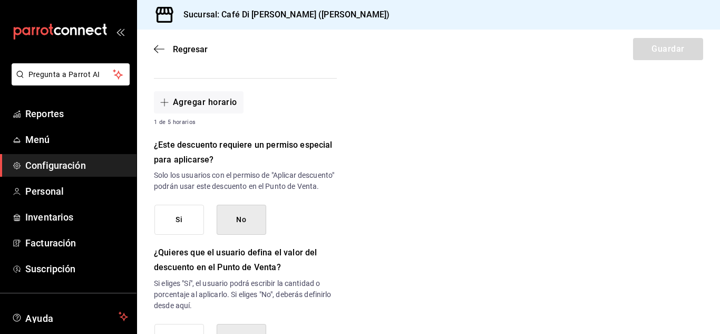
click at [196, 227] on button "Si" at bounding box center [179, 219] width 50 height 30
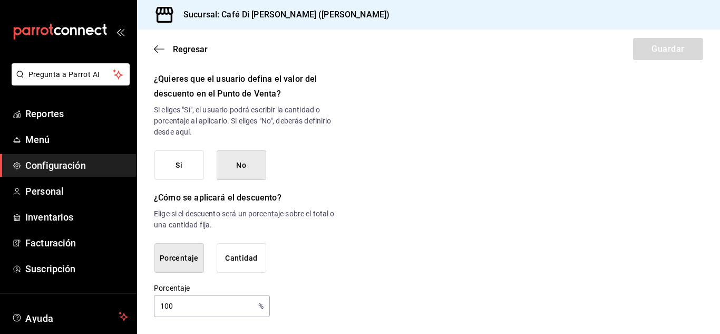
scroll to position [0, 0]
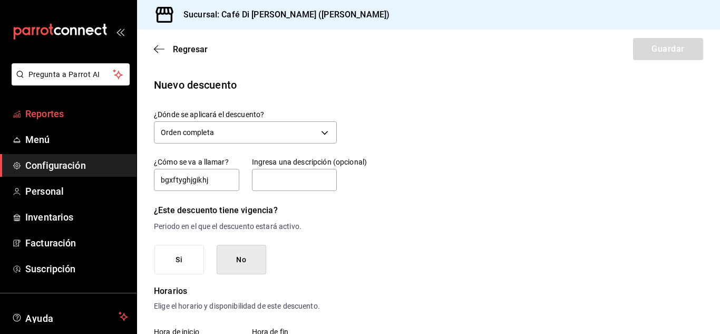
click at [100, 107] on span "Reportes" at bounding box center [76, 113] width 103 height 14
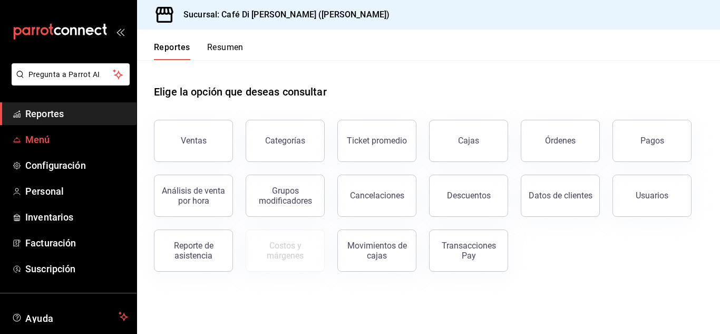
click at [51, 141] on span "Menú" at bounding box center [76, 139] width 103 height 14
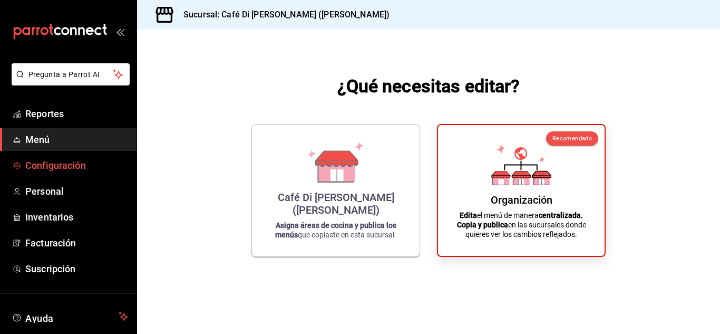
click at [53, 168] on span "Configuración" at bounding box center [76, 165] width 103 height 14
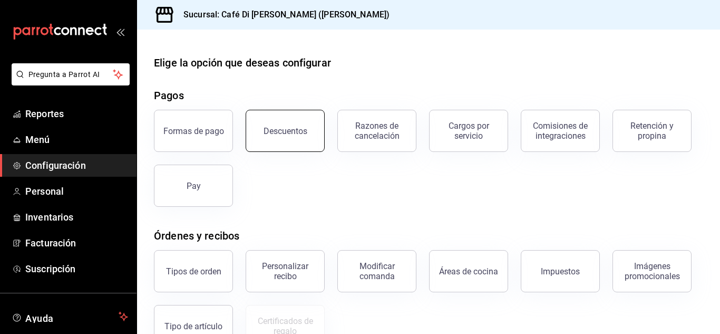
click at [287, 133] on div "Descuentos" at bounding box center [285, 131] width 44 height 10
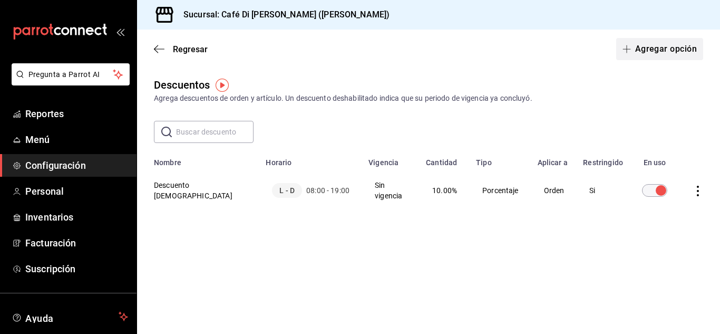
click at [647, 45] on button "Agregar opción" at bounding box center [659, 49] width 87 height 22
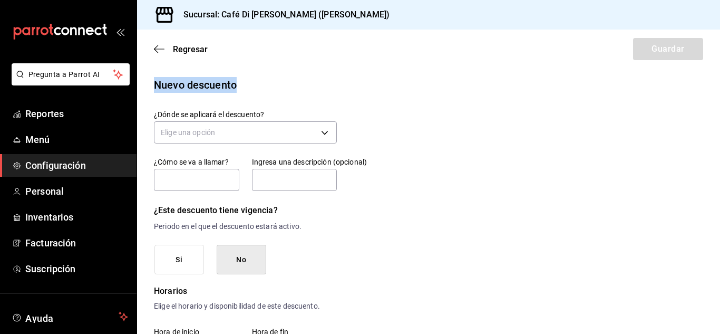
drag, startPoint x: 414, startPoint y: 53, endPoint x: 490, endPoint y: 82, distance: 81.4
click at [490, 82] on div "Nuevo descuento" at bounding box center [428, 85] width 549 height 16
click at [474, 57] on div "Regresar Guardar" at bounding box center [428, 49] width 583 height 39
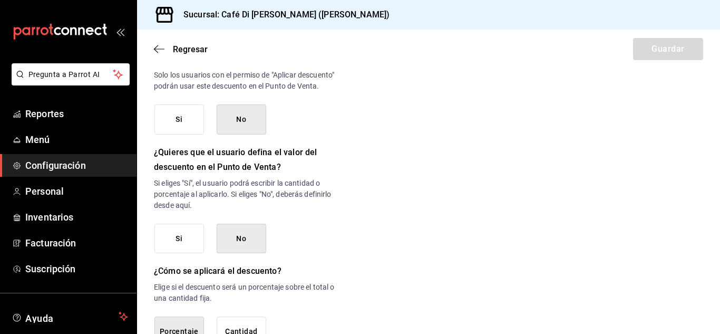
scroll to position [569, 0]
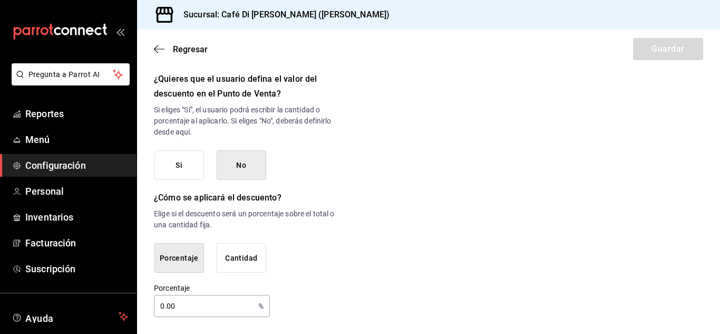
click at [161, 307] on input "0.00" at bounding box center [204, 305] width 100 height 21
click at [183, 310] on input "10" at bounding box center [204, 305] width 100 height 21
click at [222, 308] on input "10" at bounding box center [204, 305] width 100 height 21
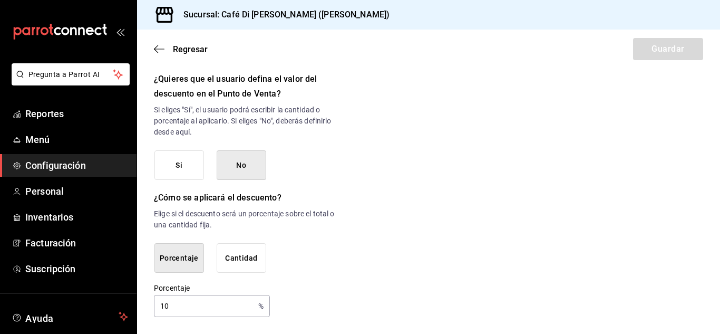
click at [202, 310] on input "10" at bounding box center [204, 305] width 100 height 21
type input "1"
click at [202, 310] on input "100" at bounding box center [204, 305] width 100 height 21
type input "1"
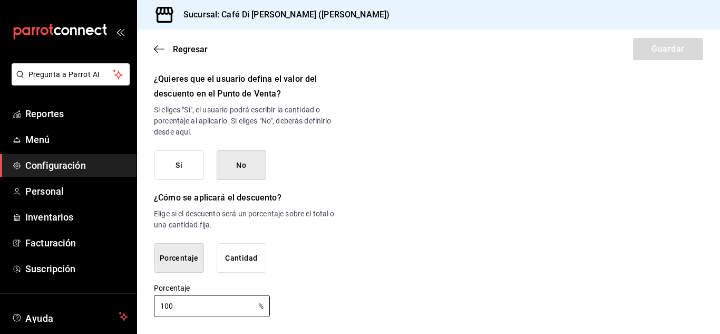
type input "100"
click at [283, 269] on div "Porcentaje Cantidad" at bounding box center [245, 258] width 183 height 30
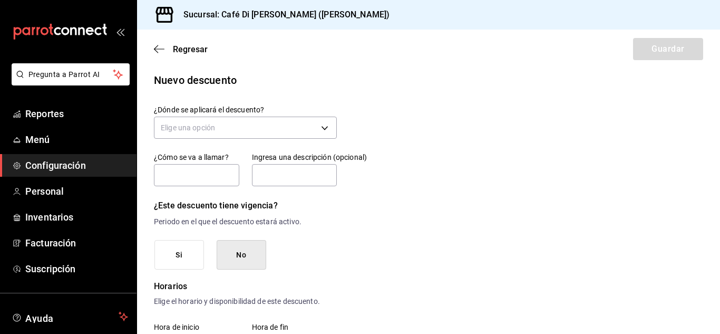
scroll to position [0, 0]
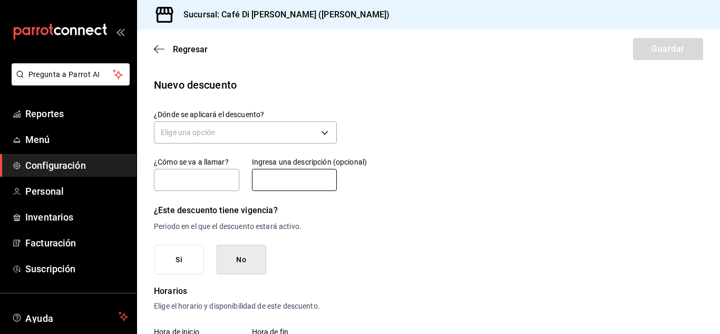
click at [299, 174] on input "text" at bounding box center [294, 180] width 85 height 22
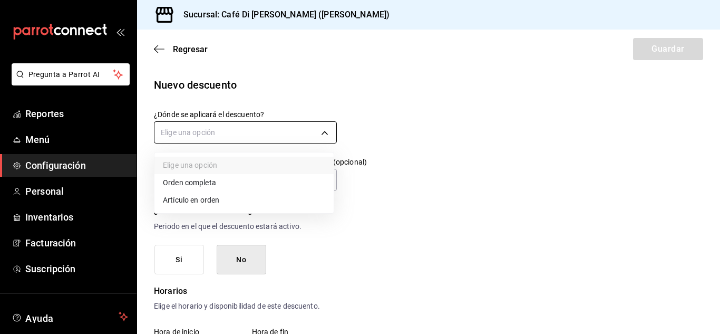
click at [287, 135] on body "Pregunta a Parrot AI Reportes Menú Configuración Personal Inventarios Facturaci…" at bounding box center [360, 167] width 720 height 334
click at [229, 183] on li "Orden completa" at bounding box center [243, 182] width 179 height 17
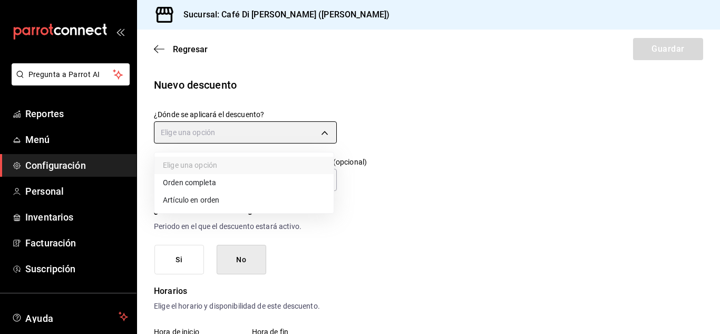
type input "ORDER"
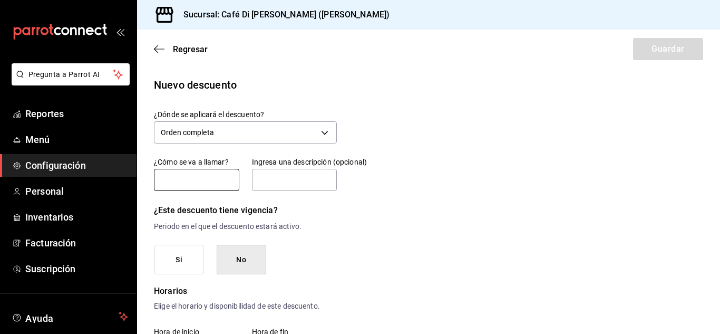
click at [201, 187] on input "text" at bounding box center [196, 180] width 85 height 22
type input "Comida personal"
click at [315, 244] on div "Si No" at bounding box center [245, 259] width 183 height 30
click at [189, 257] on button "Si" at bounding box center [179, 259] width 50 height 30
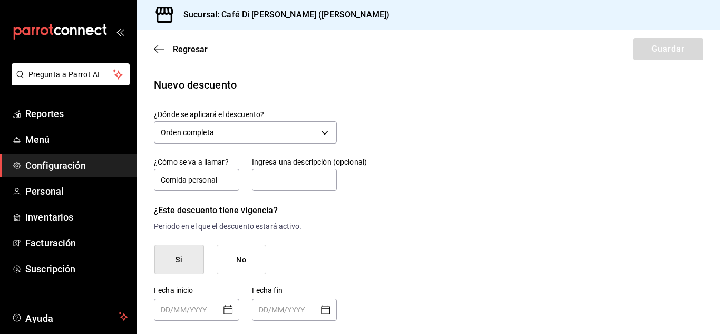
click at [264, 252] on button "No" at bounding box center [242, 259] width 50 height 30
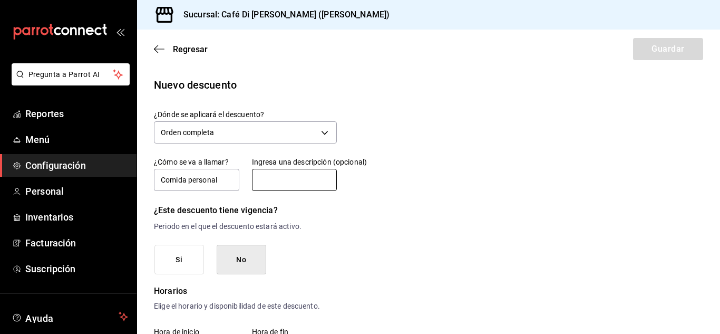
click at [311, 176] on input "text" at bounding box center [294, 180] width 85 height 22
type input "e"
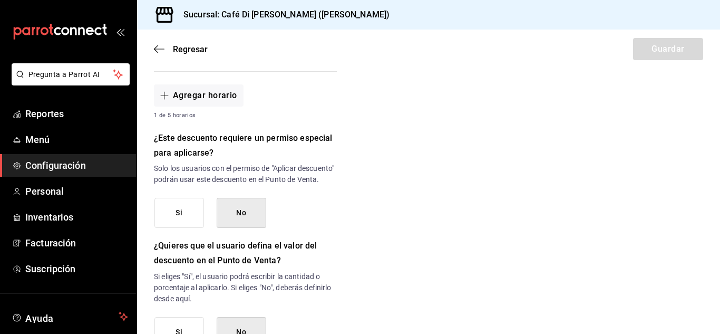
scroll to position [419, 0]
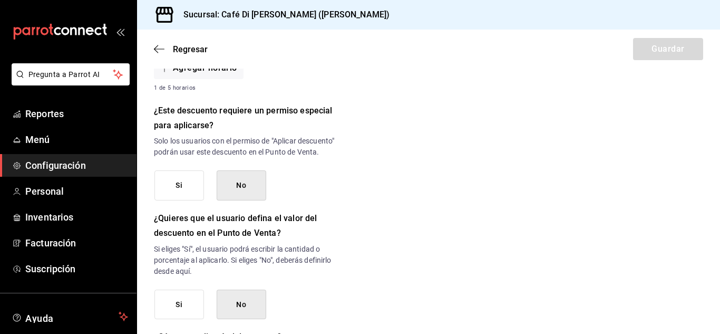
type input "Cuenta se mata en 0"
click at [176, 198] on button "Si" at bounding box center [179, 185] width 50 height 30
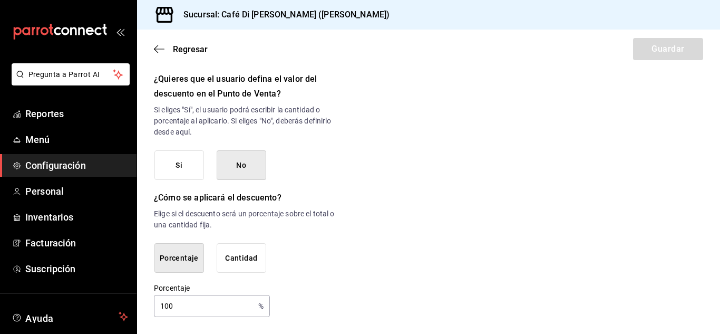
click at [196, 306] on input "100" at bounding box center [204, 305] width 100 height 21
click at [156, 52] on icon "button" at bounding box center [159, 48] width 11 height 9
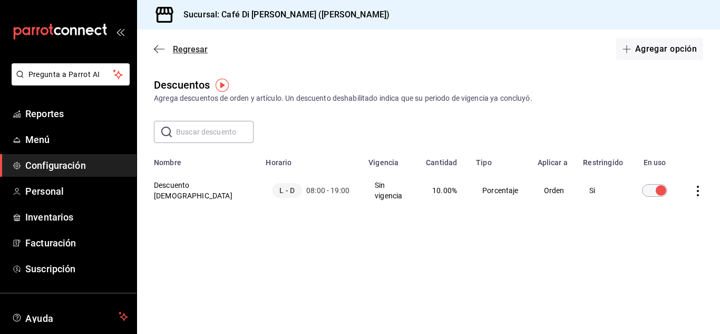
click at [163, 46] on icon "button" at bounding box center [159, 48] width 11 height 9
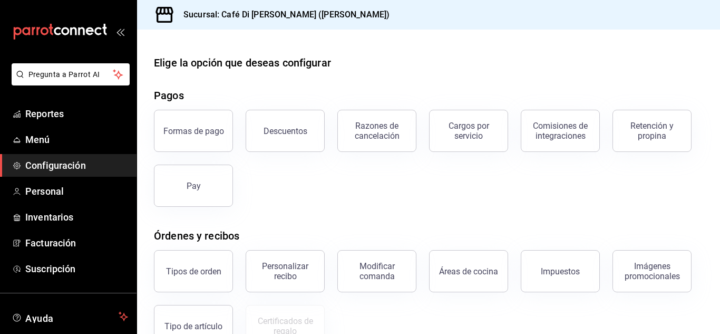
click at [163, 46] on main "Elige la opción que deseas configurar Pagos Formas de pago Descuentos Razones d…" at bounding box center [428, 282] width 583 height 505
click at [189, 143] on button "Formas de pago" at bounding box center [193, 131] width 79 height 42
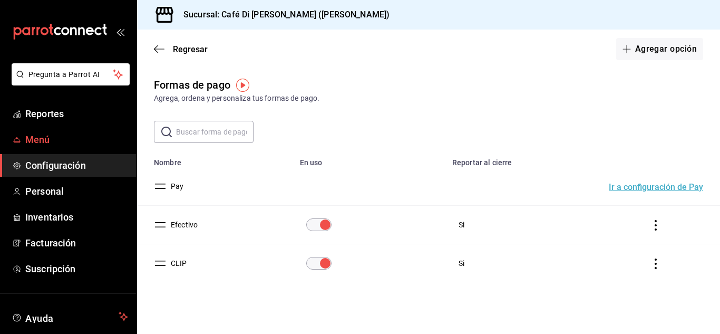
click at [70, 134] on span "Menú" at bounding box center [76, 139] width 103 height 14
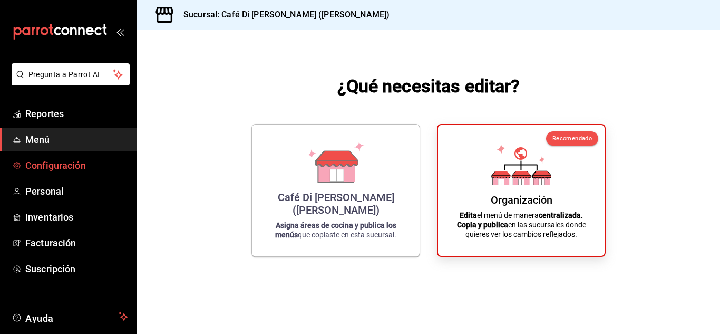
click at [61, 166] on span "Configuración" at bounding box center [76, 165] width 103 height 14
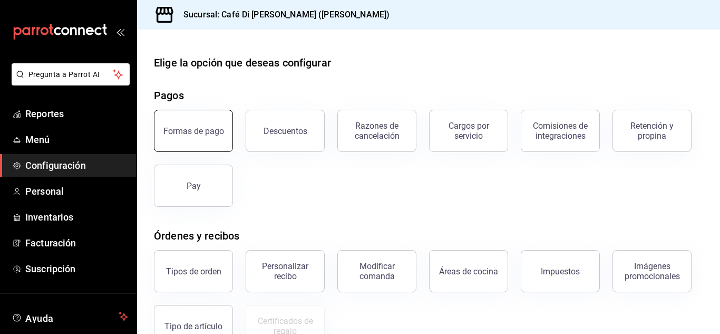
click at [179, 139] on button "Formas de pago" at bounding box center [193, 131] width 79 height 42
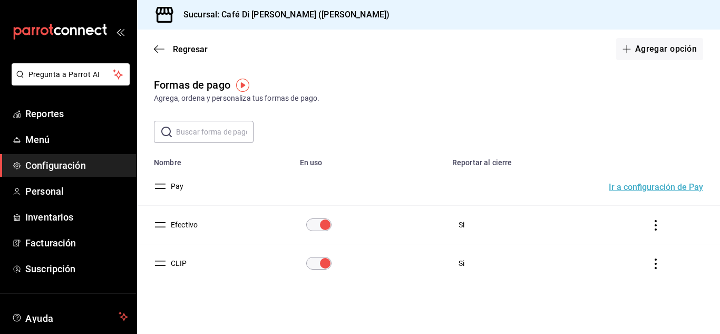
click at [320, 264] on input "paymentsTable" at bounding box center [325, 263] width 38 height 13
click at [48, 148] on link "Menú" at bounding box center [68, 139] width 136 height 23
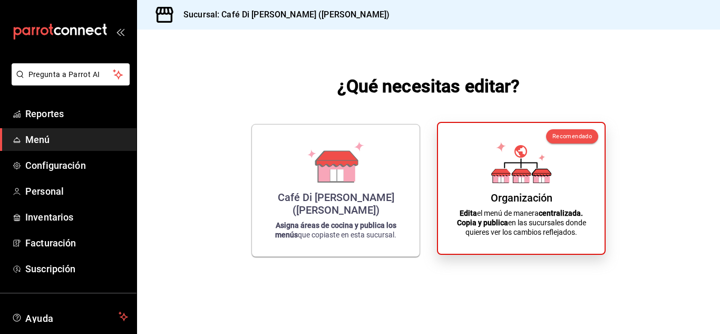
click at [448, 192] on div "Recomendado Organización Edita el menú de manera centralizada. Copia y publica …" at bounding box center [521, 188] width 169 height 133
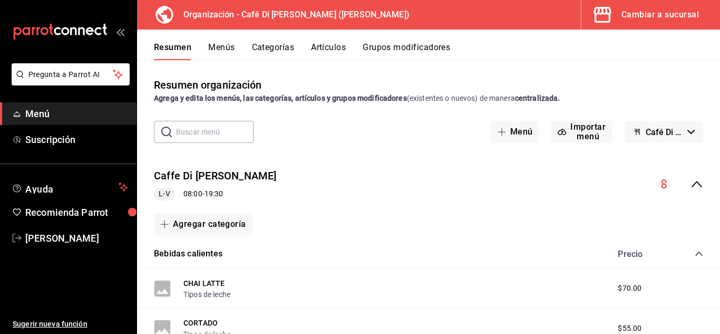
click at [285, 55] on button "Categorías" at bounding box center [273, 51] width 43 height 18
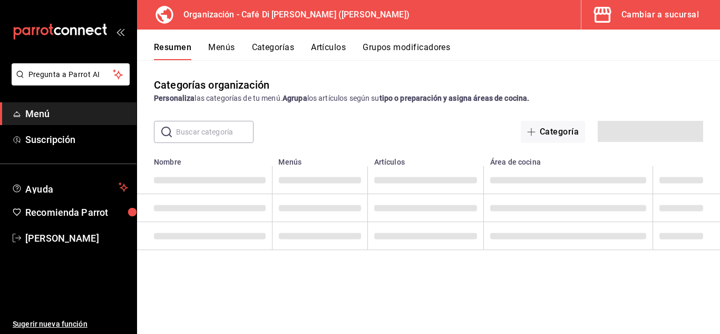
click at [341, 53] on button "Artículos" at bounding box center [328, 51] width 35 height 18
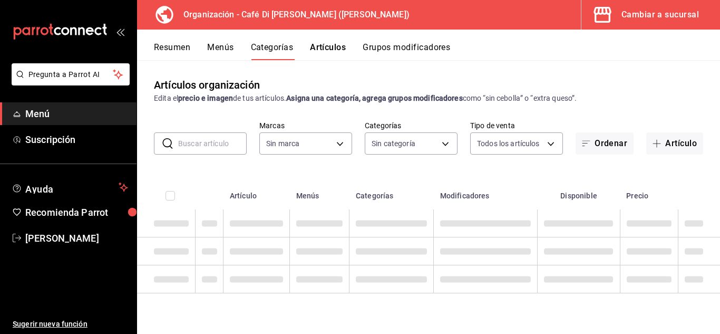
click at [383, 46] on button "Grupos modificadores" at bounding box center [405, 51] width 87 height 18
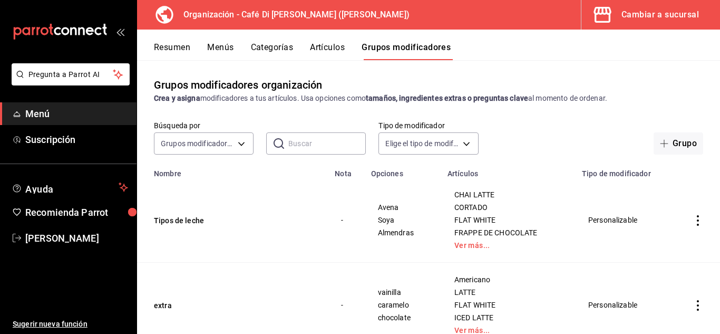
click at [159, 44] on button "Resumen" at bounding box center [172, 51] width 36 height 18
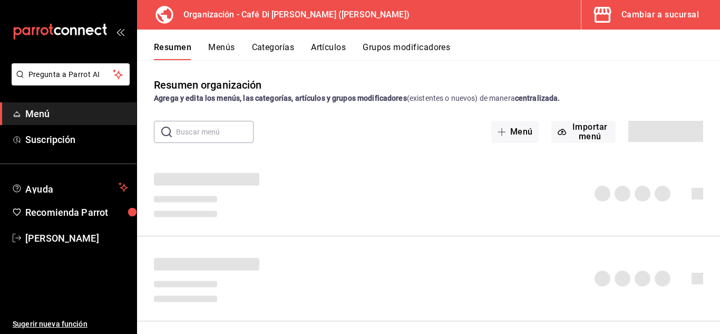
click at [213, 43] on button "Menús" at bounding box center [221, 51] width 26 height 18
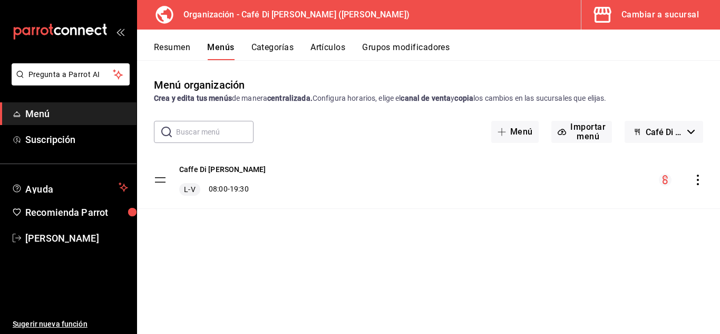
click at [477, 191] on div "Caffe Di Fiore L-V 08:00 - 19:30" at bounding box center [428, 179] width 583 height 57
click at [214, 171] on button "Caffe Di [PERSON_NAME]" at bounding box center [222, 169] width 86 height 11
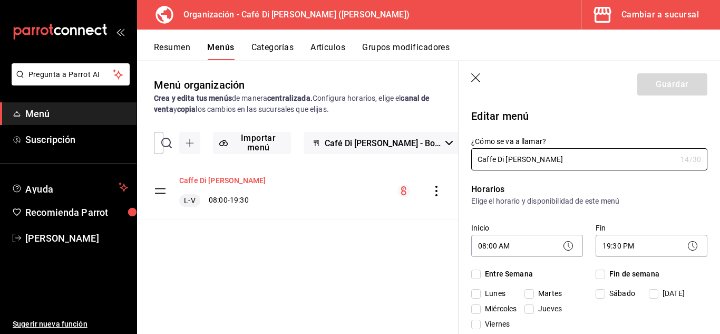
checkbox input "true"
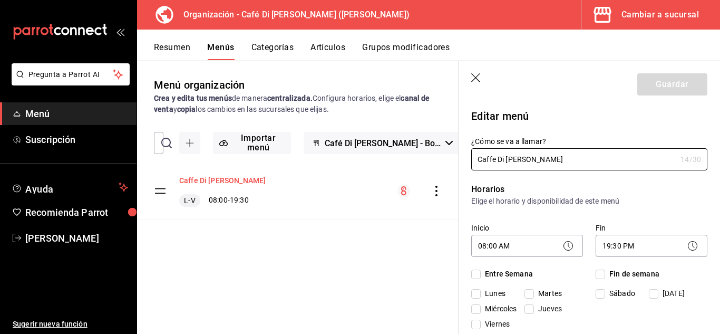
checkbox input "true"
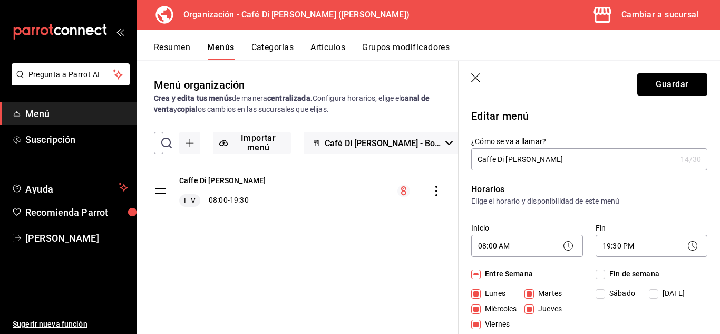
click at [49, 114] on span "Menú" at bounding box center [76, 113] width 103 height 14
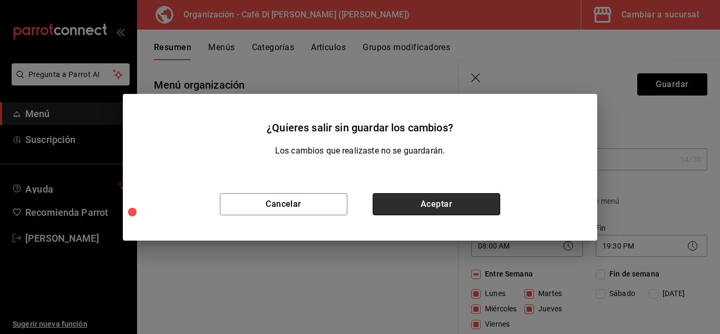
click at [395, 212] on button "Aceptar" at bounding box center [436, 204] width 128 height 22
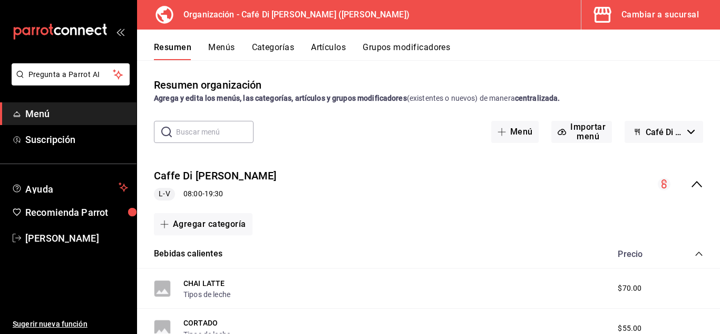
click at [633, 19] on div "Cambiar a sucursal" at bounding box center [659, 14] width 77 height 15
